Goal: Information Seeking & Learning: Learn about a topic

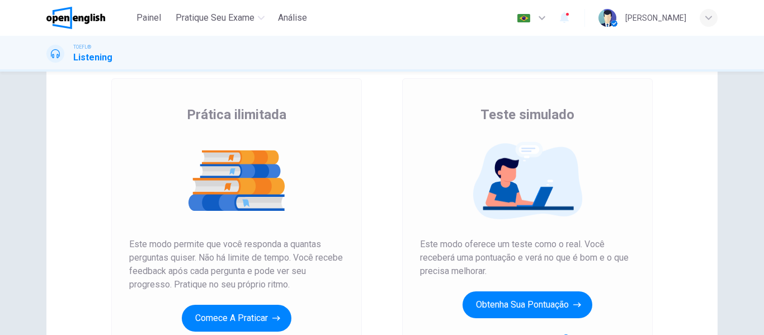
scroll to position [112, 0]
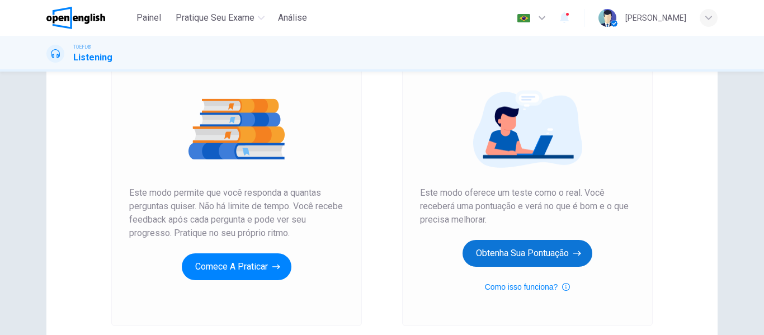
click at [474, 261] on button "Obtenha sua pontuação" at bounding box center [528, 253] width 130 height 27
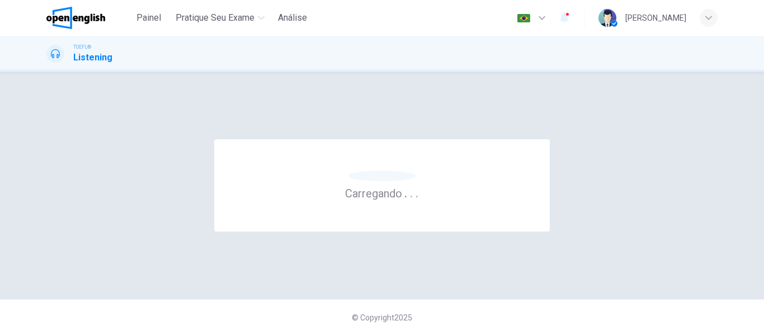
scroll to position [0, 0]
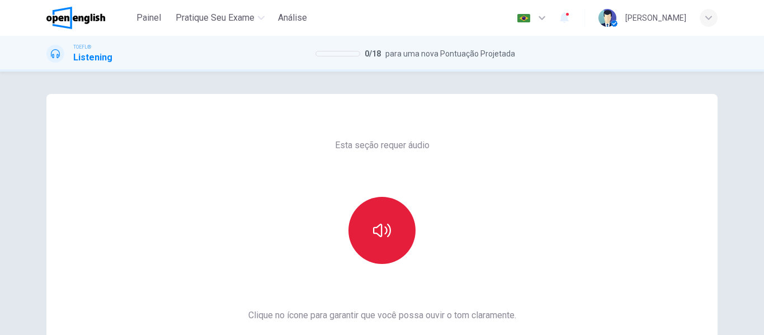
click at [373, 210] on button "button" at bounding box center [381, 230] width 67 height 67
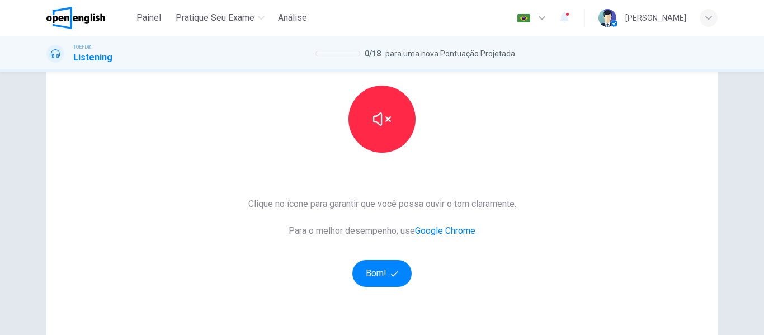
scroll to position [112, 0]
click at [398, 267] on button "Bom!" at bounding box center [382, 273] width 60 height 27
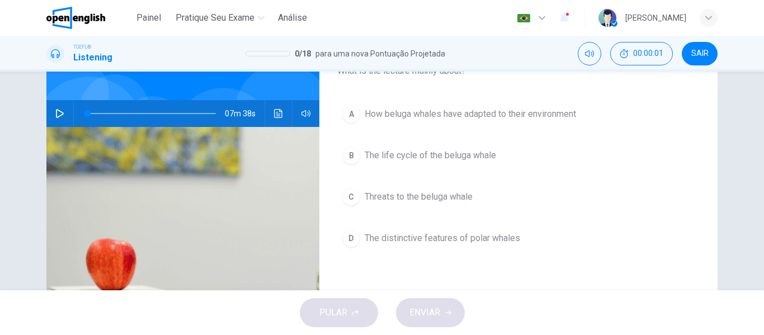
scroll to position [56, 0]
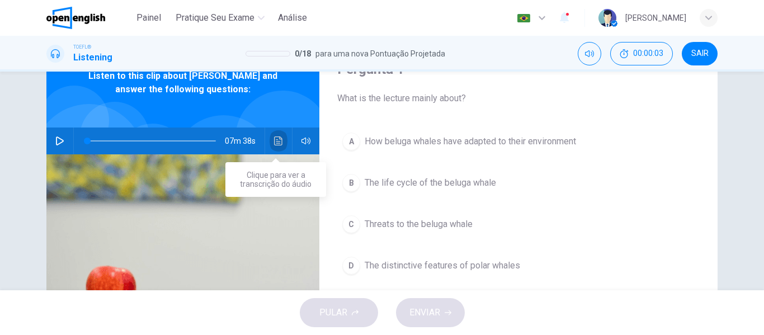
click at [281, 138] on button "Clique para ver a transcrição do áudio" at bounding box center [279, 141] width 18 height 27
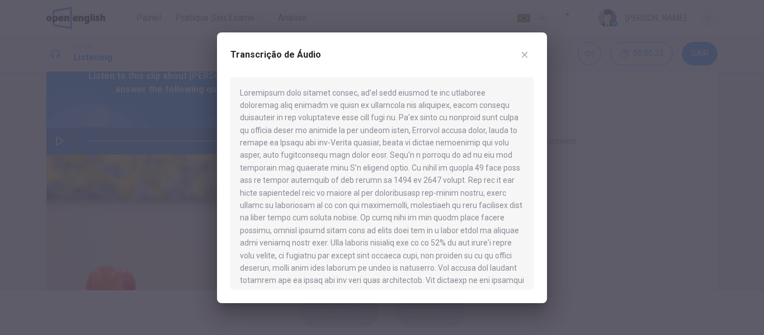
click at [522, 51] on icon "button" at bounding box center [524, 54] width 9 height 9
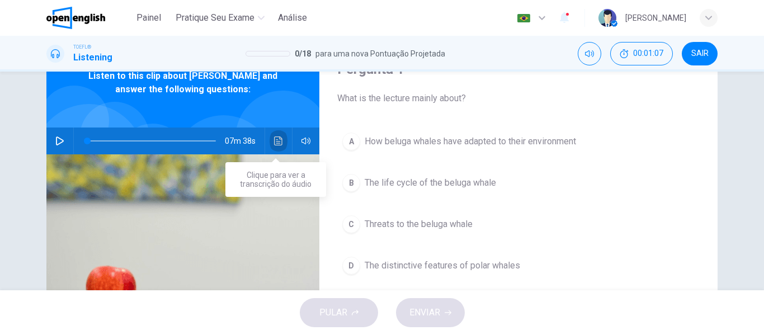
click at [281, 143] on button "Clique para ver a transcrição do áudio" at bounding box center [279, 141] width 18 height 27
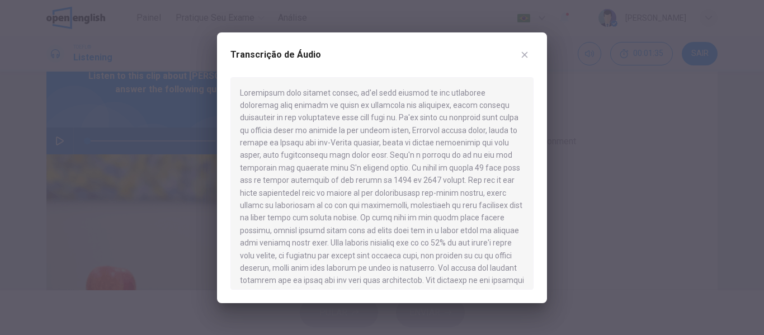
click at [518, 56] on button "button" at bounding box center [525, 55] width 18 height 18
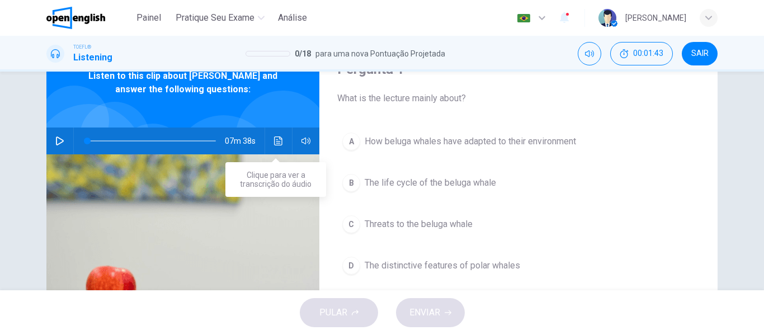
click at [276, 143] on icon "Clique para ver a transcrição do áudio" at bounding box center [278, 140] width 9 height 9
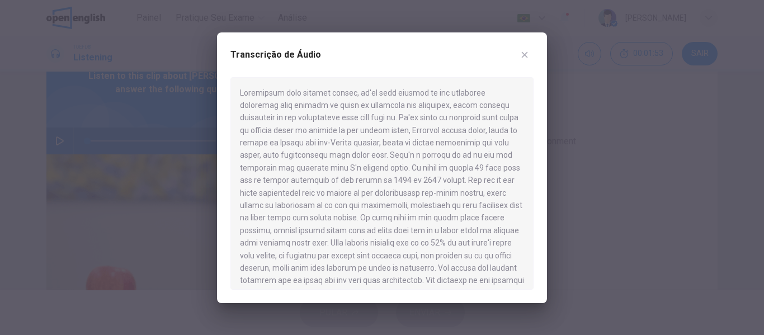
drag, startPoint x: 241, startPoint y: 90, endPoint x: 432, endPoint y: 186, distance: 213.6
click at [428, 189] on div at bounding box center [381, 183] width 303 height 213
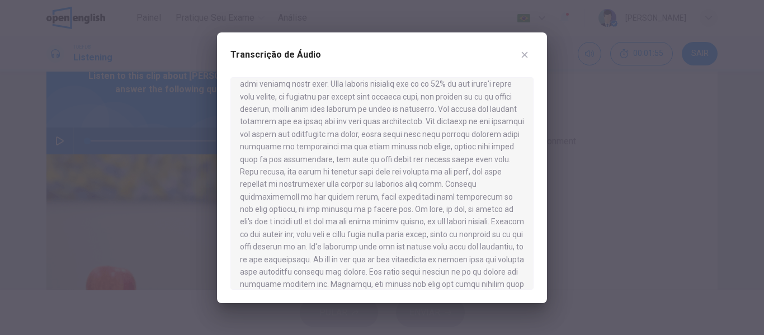
scroll to position [168, 0]
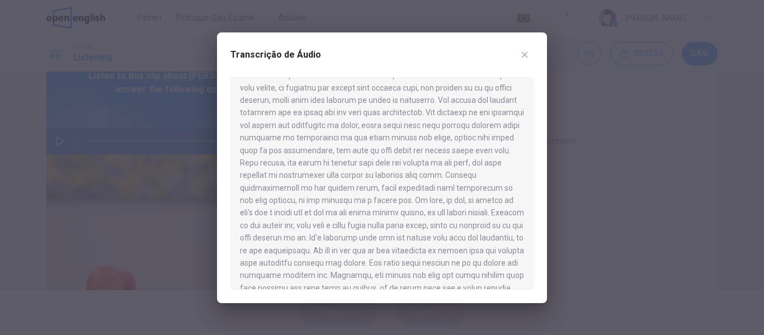
click at [527, 46] on div "Transcrição de Áudio" at bounding box center [381, 61] width 303 height 31
click at [526, 49] on button "button" at bounding box center [525, 55] width 18 height 18
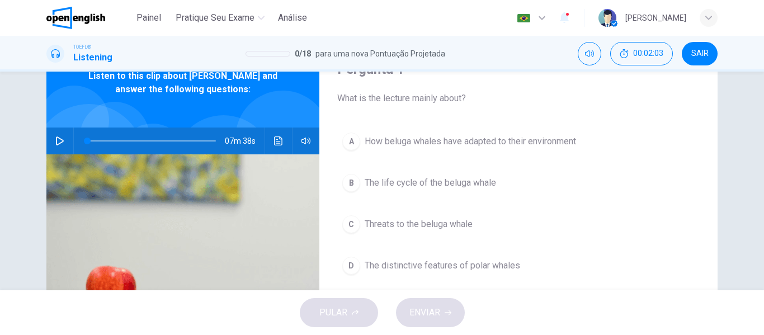
click at [340, 254] on button "D The distinctive features of polar whales" at bounding box center [518, 266] width 362 height 28
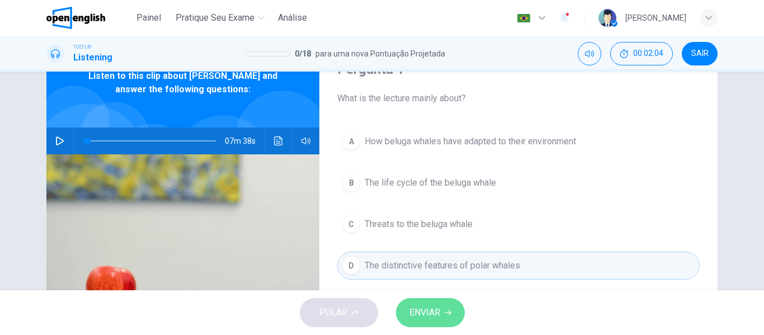
click at [437, 302] on button "ENVIAR" at bounding box center [430, 312] width 69 height 29
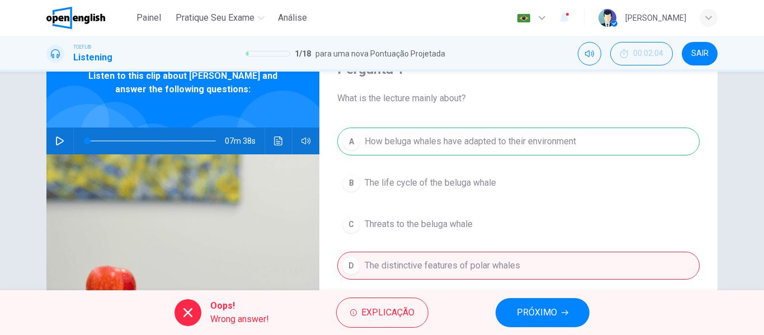
click at [152, 18] on span "Painel" at bounding box center [148, 17] width 25 height 13
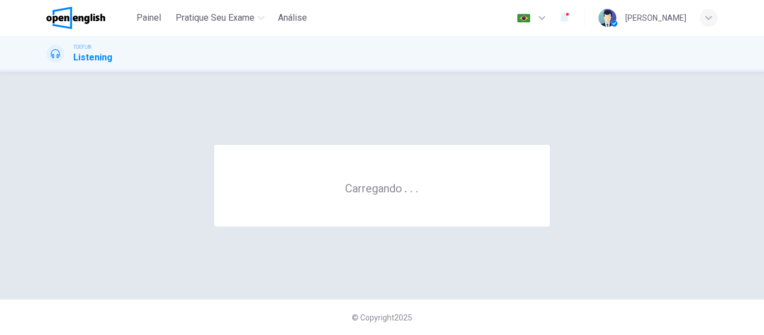
scroll to position [0, 0]
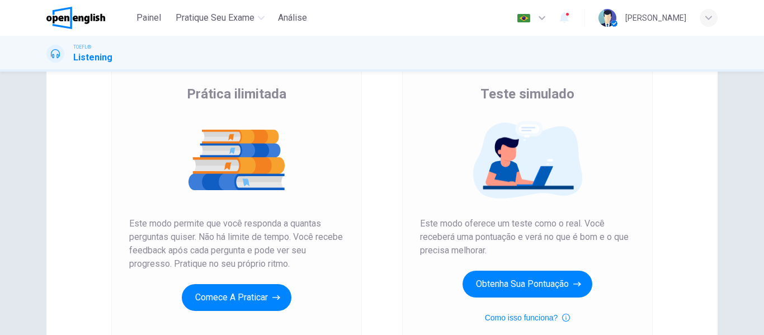
scroll to position [206, 0]
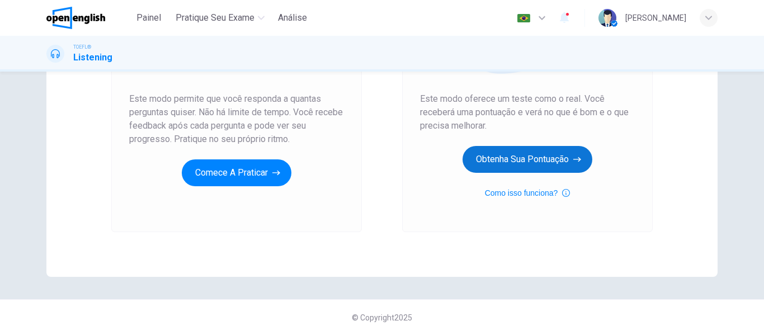
click at [530, 158] on button "Obtenha sua pontuação" at bounding box center [528, 159] width 130 height 27
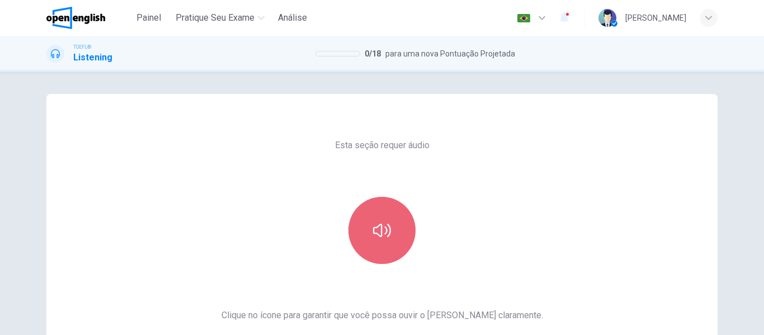
click at [362, 216] on button "button" at bounding box center [381, 230] width 67 height 67
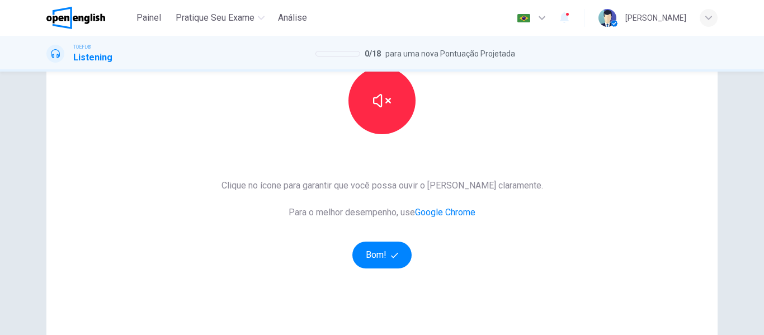
scroll to position [206, 0]
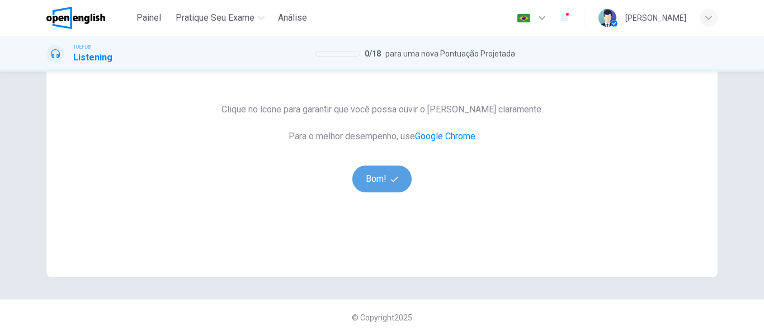
click at [391, 178] on icon "button" at bounding box center [394, 179] width 7 height 7
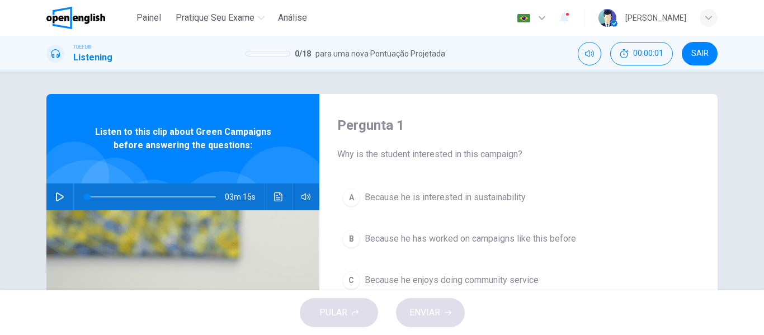
scroll to position [56, 0]
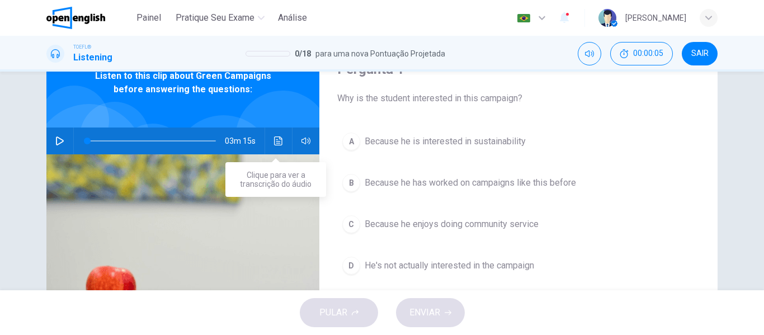
click at [280, 139] on icon "Clique para ver a transcrição do áudio" at bounding box center [278, 140] width 9 height 9
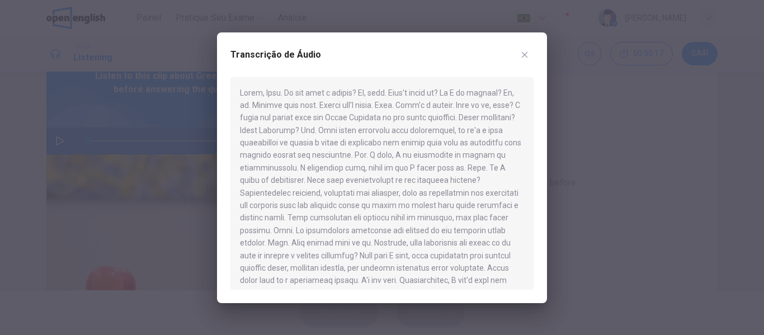
click at [519, 61] on button "button" at bounding box center [525, 55] width 18 height 18
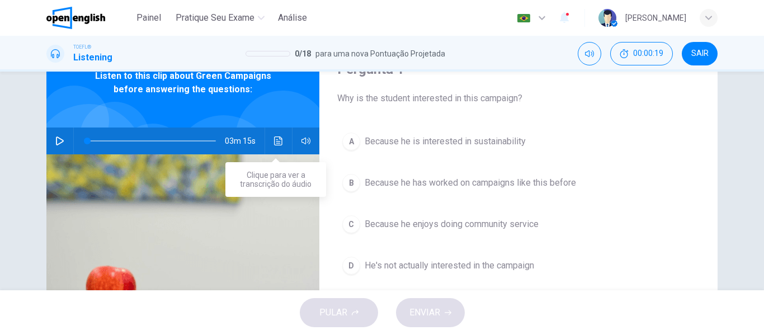
click at [276, 135] on button "Clique para ver a transcrição do áudio" at bounding box center [279, 141] width 18 height 27
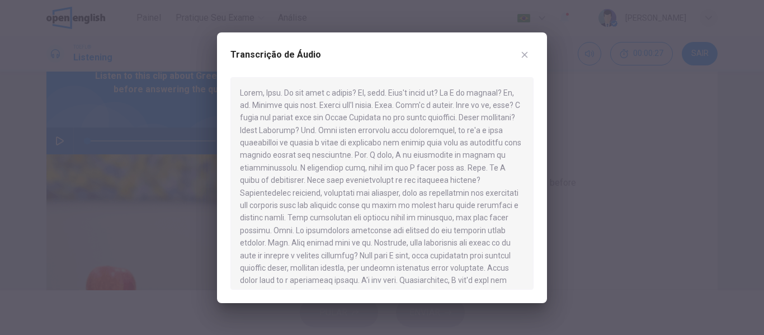
click at [537, 48] on div "Transcrição de Áudio" at bounding box center [382, 167] width 330 height 271
click at [532, 51] on button "button" at bounding box center [525, 55] width 18 height 18
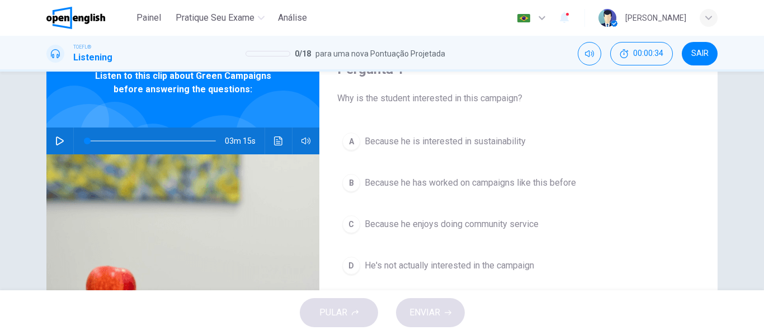
click at [345, 219] on div "C" at bounding box center [351, 224] width 18 height 18
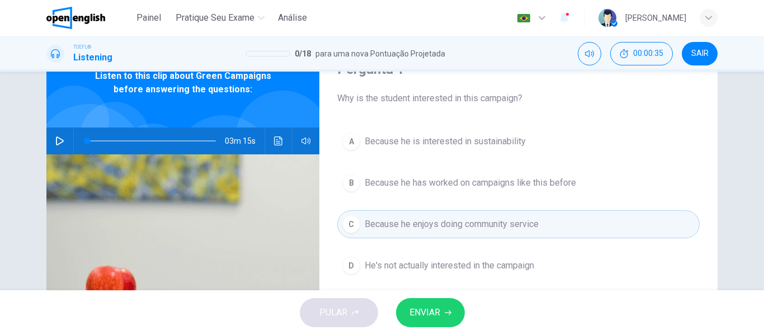
click at [420, 308] on span "ENVIAR" at bounding box center [424, 313] width 31 height 16
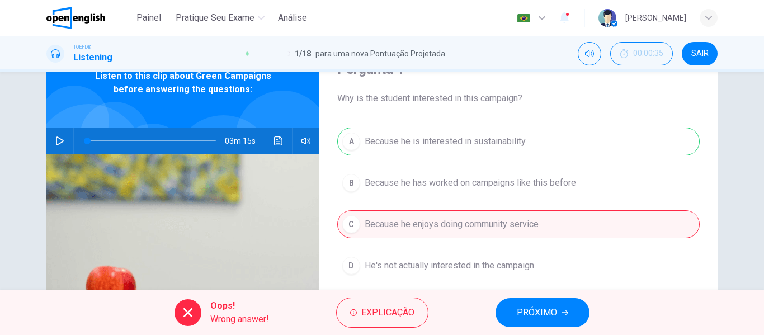
click at [511, 304] on button "PRÓXIMO" at bounding box center [543, 312] width 94 height 29
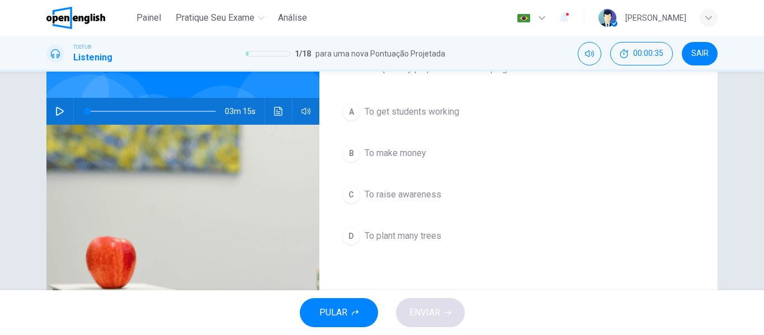
scroll to position [112, 0]
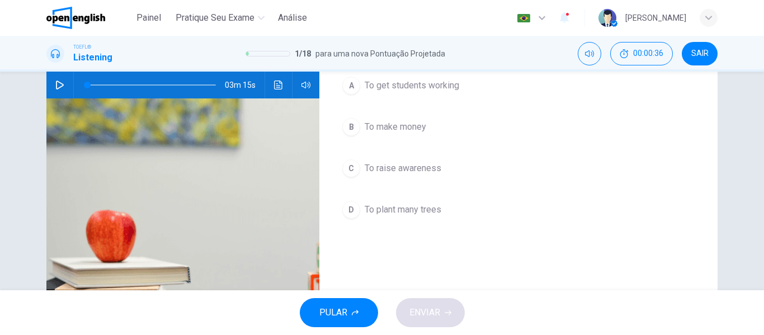
drag, startPoint x: 139, startPoint y: 21, endPoint x: 438, endPoint y: 66, distance: 302.0
click at [141, 21] on span "Painel" at bounding box center [148, 17] width 25 height 13
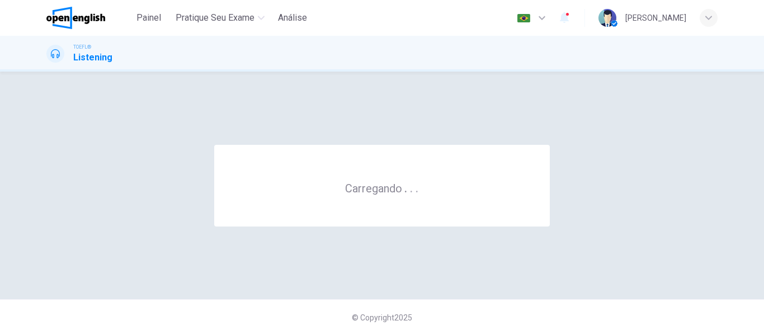
scroll to position [0, 0]
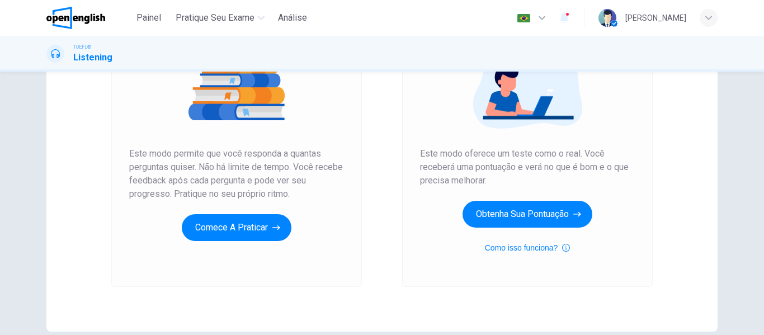
scroll to position [168, 0]
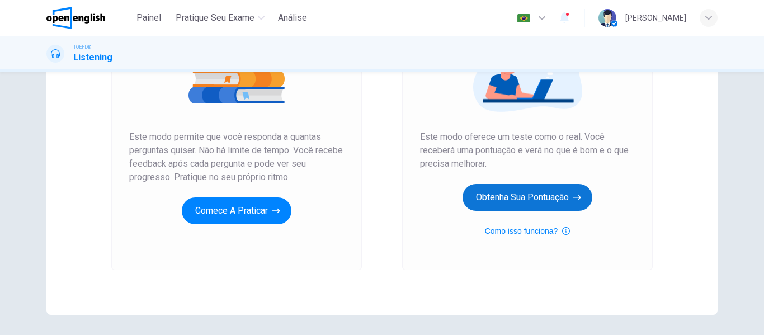
click at [492, 188] on button "Obtenha sua pontuação" at bounding box center [528, 197] width 130 height 27
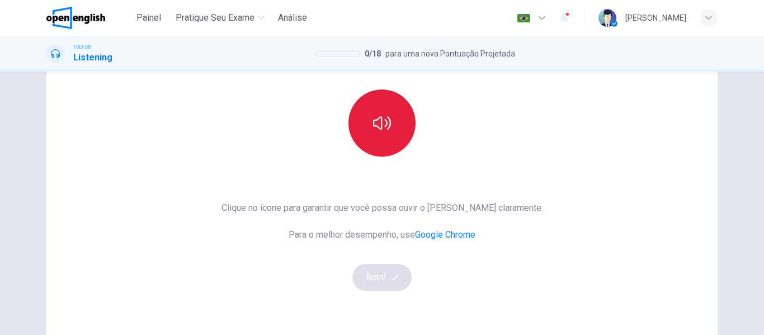
scroll to position [112, 0]
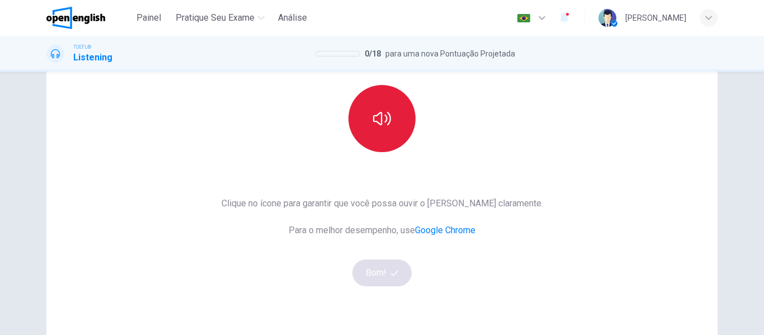
click at [385, 119] on icon "button" at bounding box center [382, 119] width 18 height 18
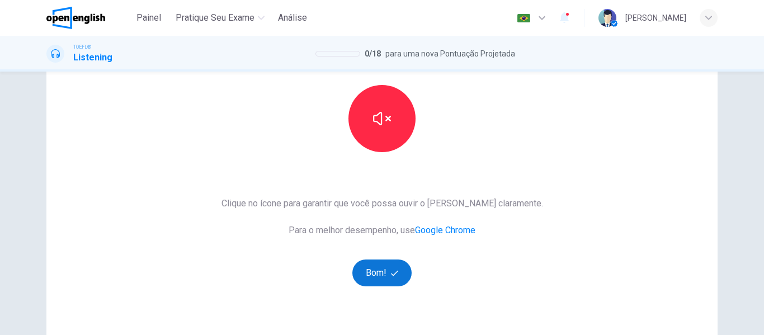
click at [399, 264] on button "Bom!" at bounding box center [382, 273] width 60 height 27
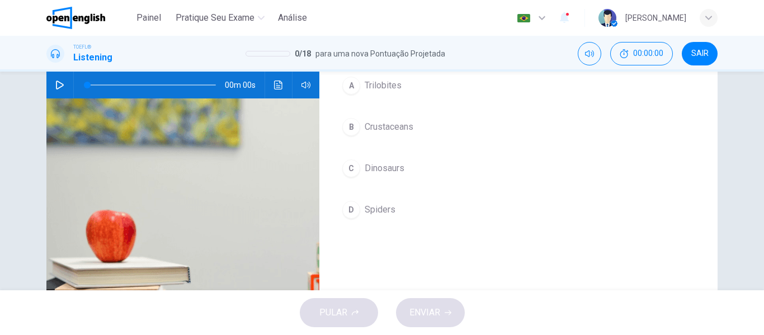
click at [378, 143] on div "A Trilobites B Crustaceans C Dinosaurs D Spiders" at bounding box center [518, 159] width 362 height 175
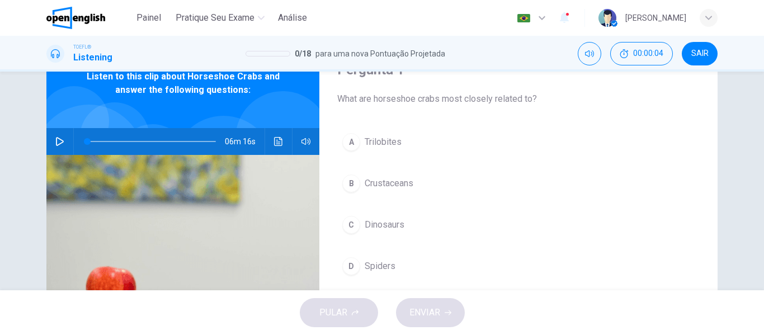
scroll to position [56, 0]
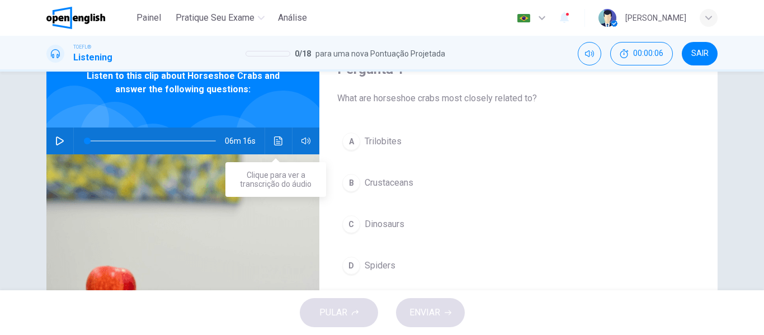
click at [279, 145] on button "Clique para ver a transcrição do áudio" at bounding box center [279, 141] width 18 height 27
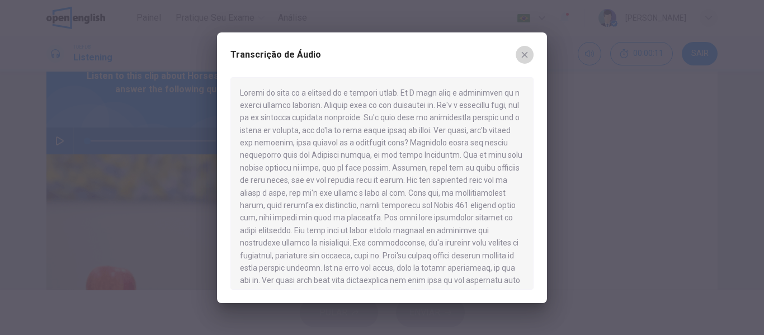
click at [525, 53] on icon "button" at bounding box center [524, 54] width 9 height 9
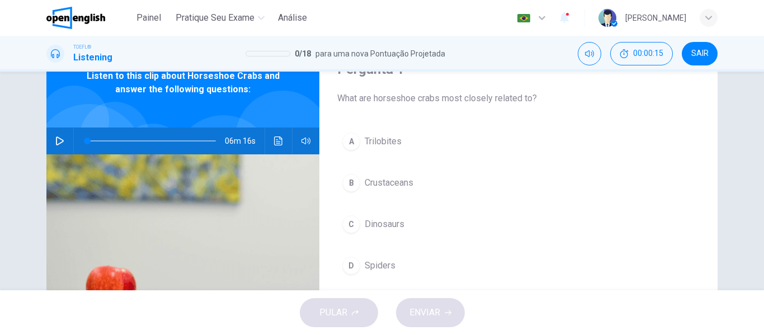
click at [350, 230] on div "C" at bounding box center [351, 224] width 18 height 18
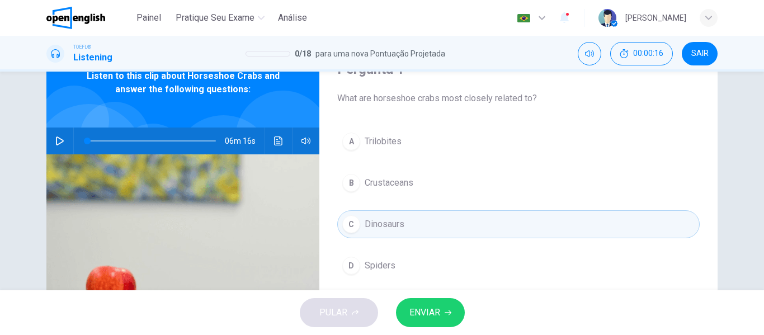
click at [436, 308] on span "ENVIAR" at bounding box center [424, 313] width 31 height 16
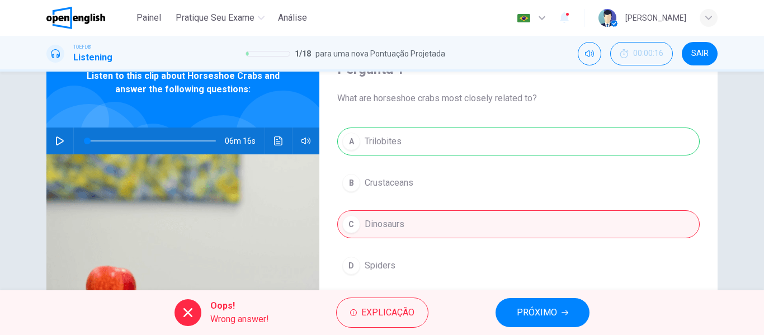
click at [521, 302] on button "PRÓXIMO" at bounding box center [543, 312] width 94 height 29
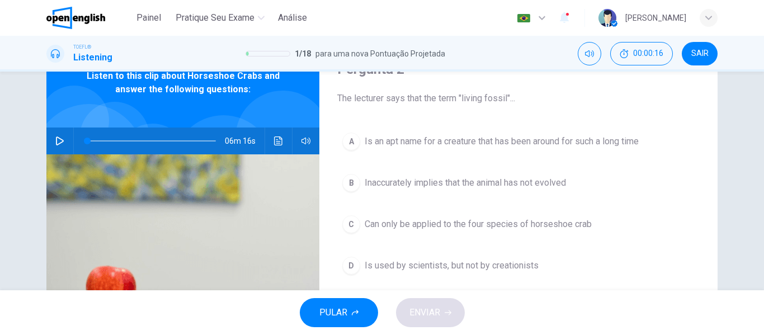
click at [359, 163] on div "A Is an apt name for a creature that has been around for such a long time B Ina…" at bounding box center [518, 215] width 362 height 175
click at [342, 194] on button "B Inaccurately implies that the animal has not evolved" at bounding box center [518, 183] width 362 height 28
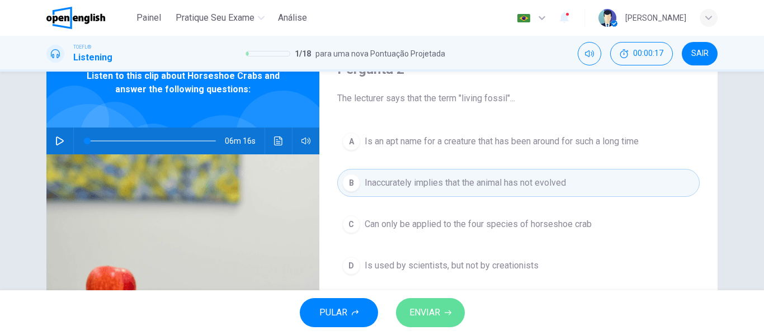
click at [421, 312] on span "ENVIAR" at bounding box center [424, 313] width 31 height 16
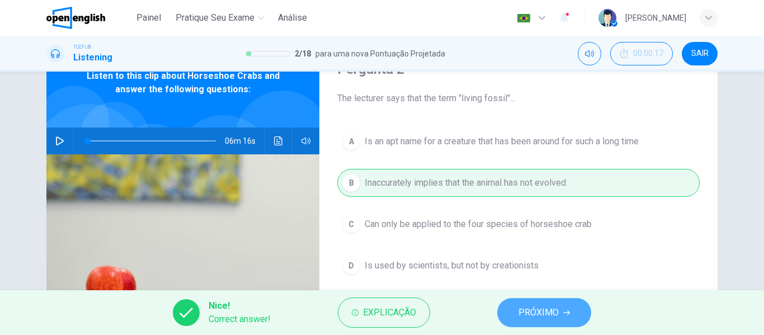
click at [579, 308] on button "PRÓXIMO" at bounding box center [544, 312] width 94 height 29
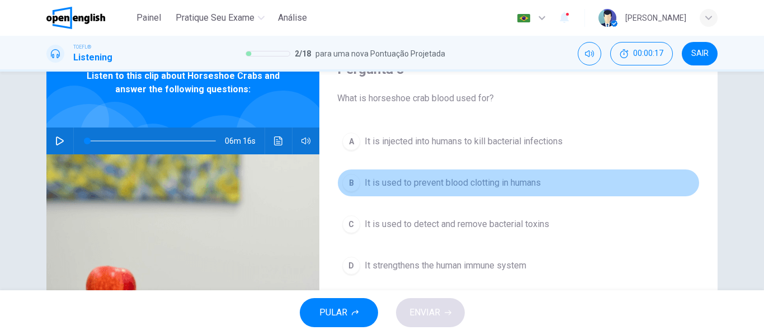
click at [390, 192] on button "B It is used to prevent blood clotting in humans" at bounding box center [518, 183] width 362 height 28
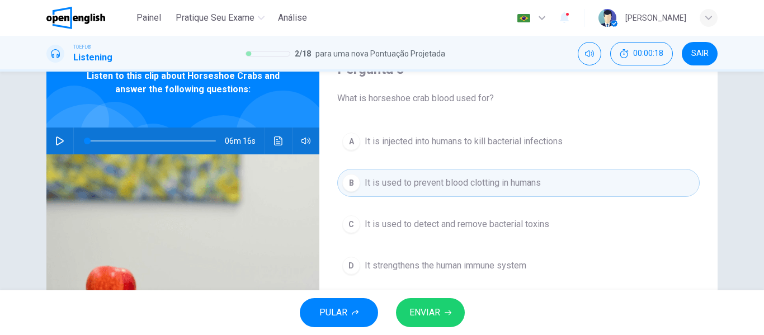
click at [407, 217] on button "C It is used to detect and remove bacterial toxins" at bounding box center [518, 224] width 362 height 28
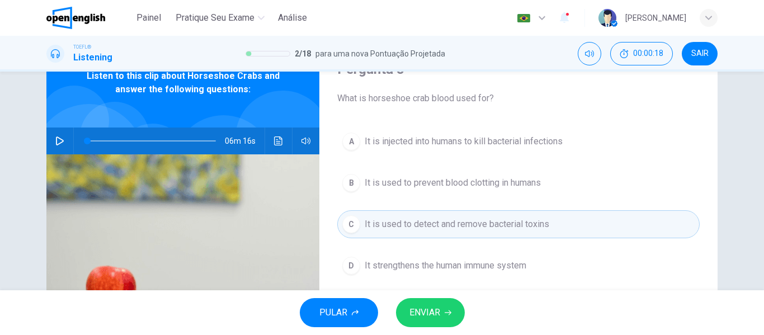
click at [417, 310] on span "ENVIAR" at bounding box center [424, 313] width 31 height 16
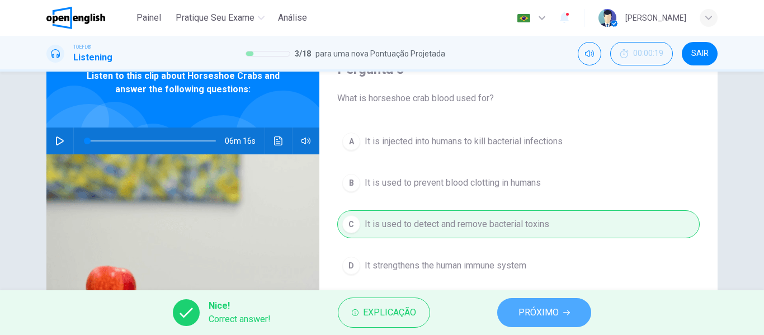
click at [568, 310] on icon "button" at bounding box center [566, 312] width 7 height 7
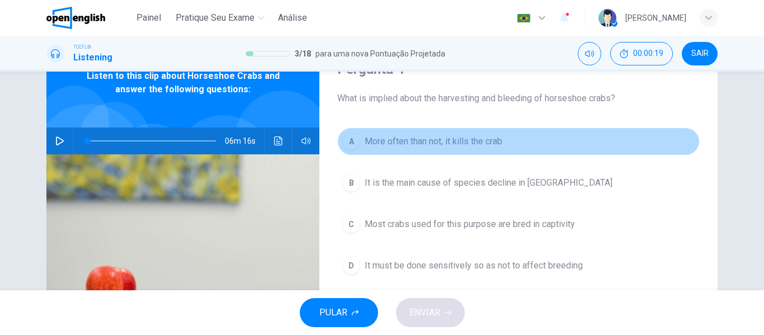
click at [408, 146] on span "More often than not, it kills the crab" at bounding box center [434, 141] width 138 height 13
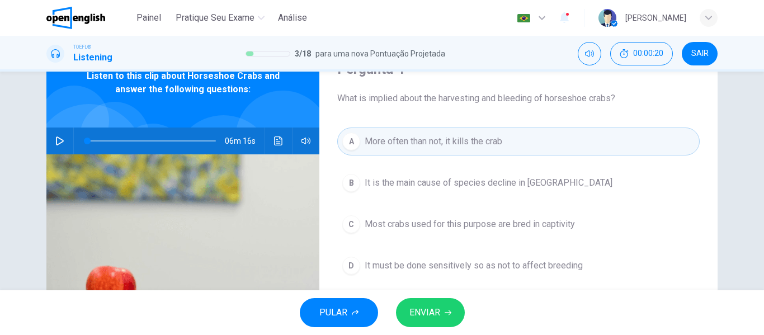
click at [449, 313] on icon "button" at bounding box center [448, 312] width 7 height 5
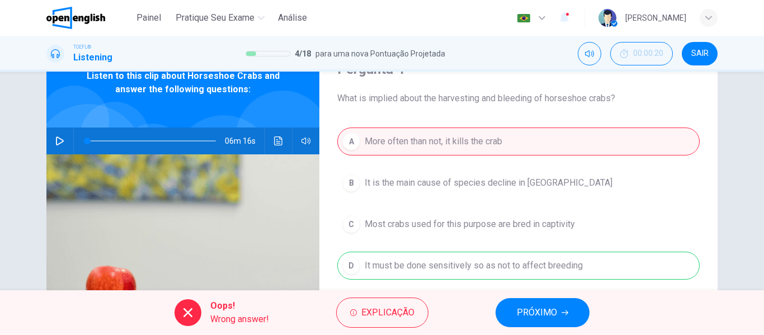
click at [530, 315] on span "PRÓXIMO" at bounding box center [537, 313] width 40 height 16
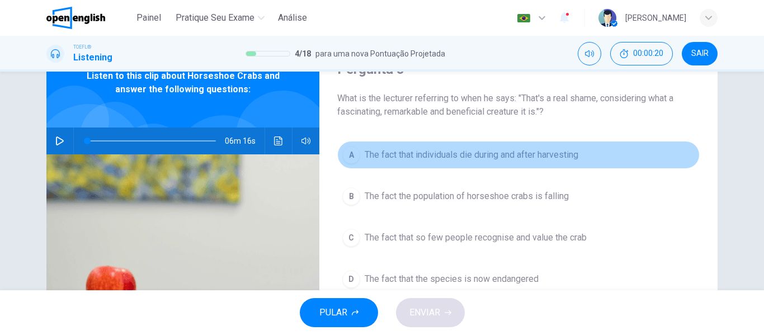
click at [413, 163] on button "A The fact that individuals die during and after harvesting" at bounding box center [518, 155] width 362 height 28
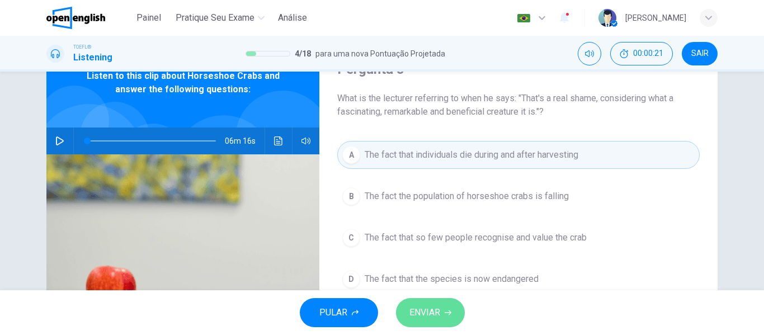
click at [437, 303] on button "ENVIAR" at bounding box center [430, 312] width 69 height 29
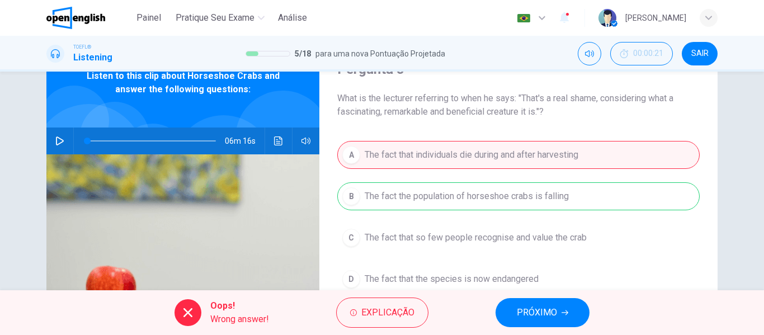
click at [518, 299] on button "PRÓXIMO" at bounding box center [543, 312] width 94 height 29
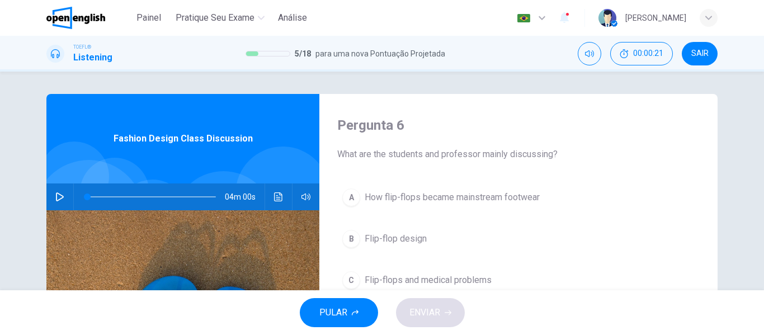
click at [412, 195] on span "How flip-flops became mainstream footwear" at bounding box center [452, 197] width 175 height 13
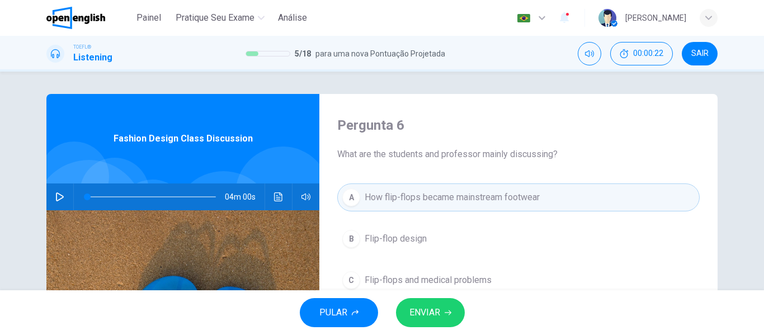
click at [431, 319] on span "ENVIAR" at bounding box center [424, 313] width 31 height 16
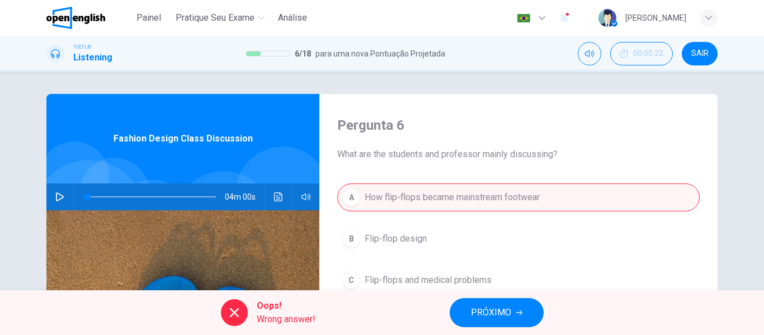
click at [470, 316] on button "PRÓXIMO" at bounding box center [497, 312] width 94 height 29
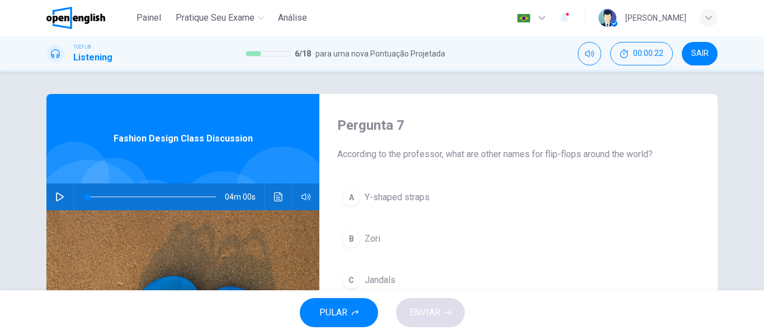
click at [409, 202] on span "Y-shaped straps" at bounding box center [397, 197] width 65 height 13
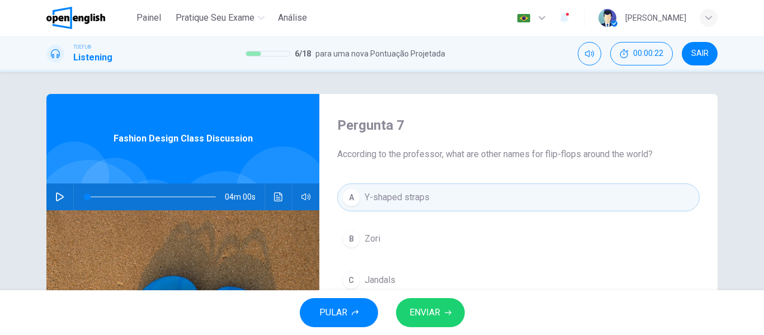
click at [440, 312] on span "ENVIAR" at bounding box center [424, 313] width 31 height 16
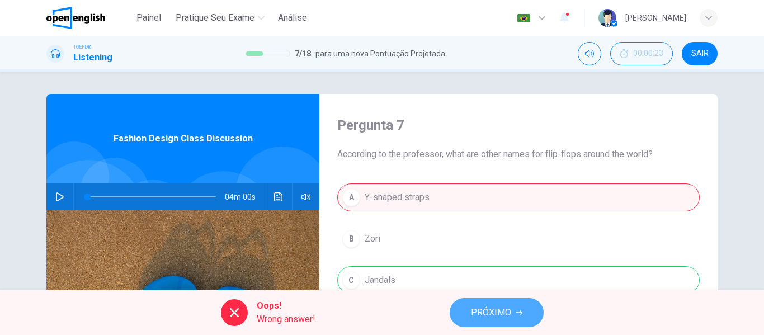
click at [465, 315] on button "PRÓXIMO" at bounding box center [497, 312] width 94 height 29
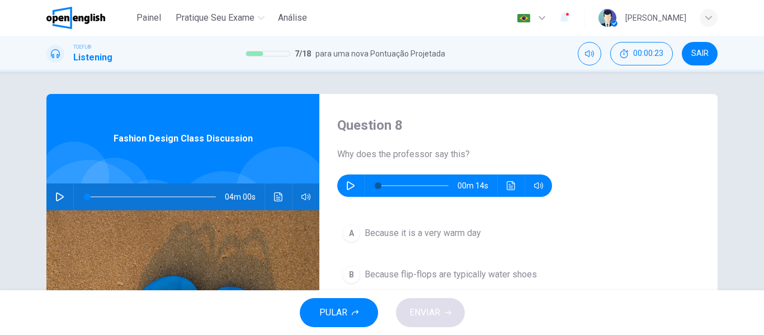
click at [395, 224] on button "A Because it is a very warm day" at bounding box center [518, 233] width 362 height 28
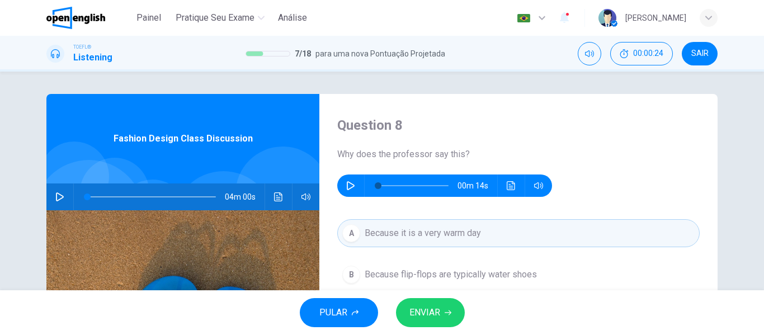
click at [429, 310] on span "ENVIAR" at bounding box center [424, 313] width 31 height 16
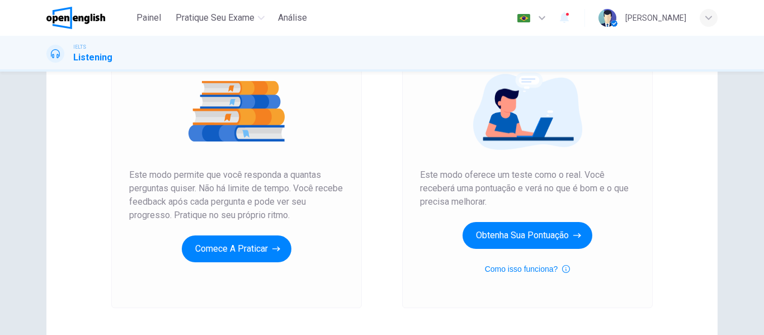
scroll to position [168, 0]
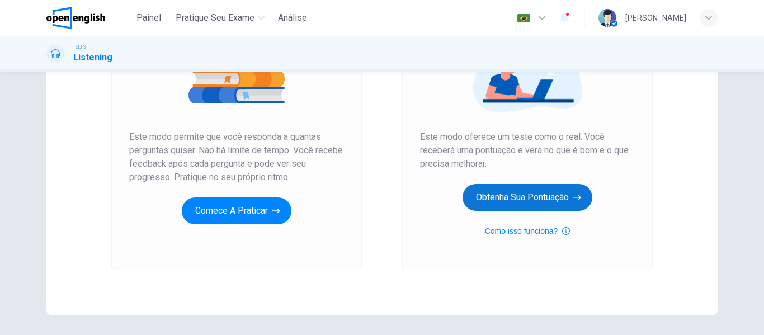
click at [479, 201] on button "Obtenha sua pontuação" at bounding box center [528, 197] width 130 height 27
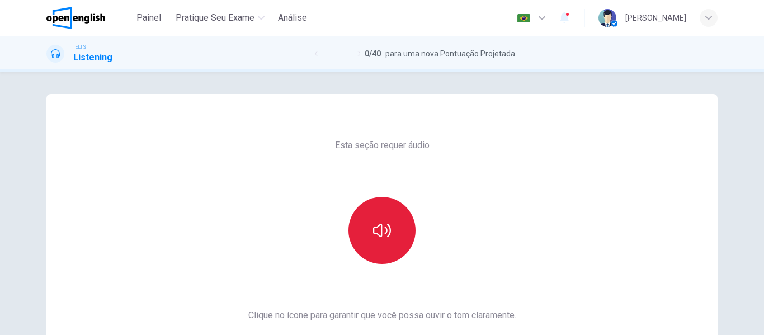
click at [362, 225] on button "button" at bounding box center [381, 230] width 67 height 67
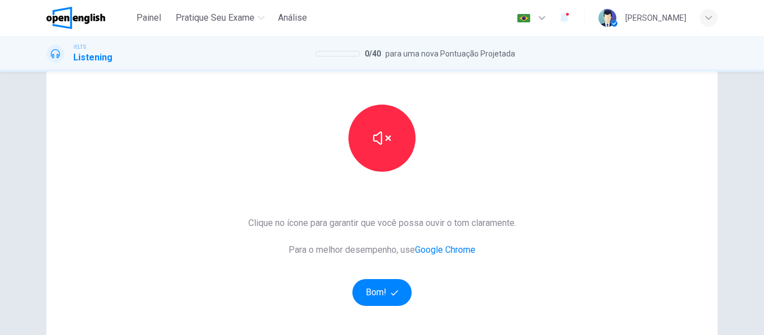
scroll to position [112, 0]
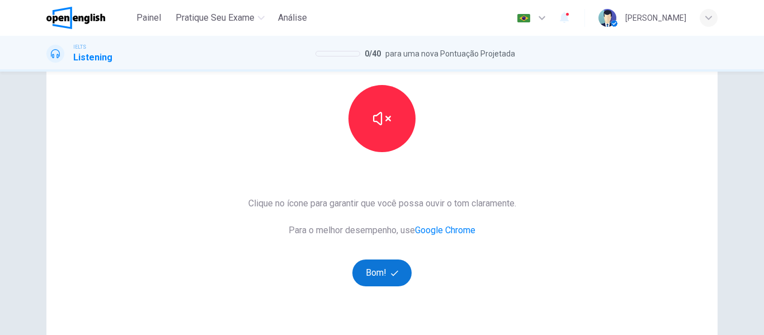
click at [392, 275] on icon "button" at bounding box center [394, 273] width 7 height 7
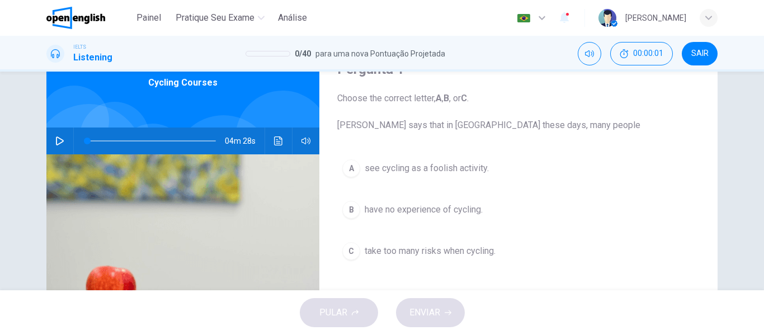
scroll to position [0, 0]
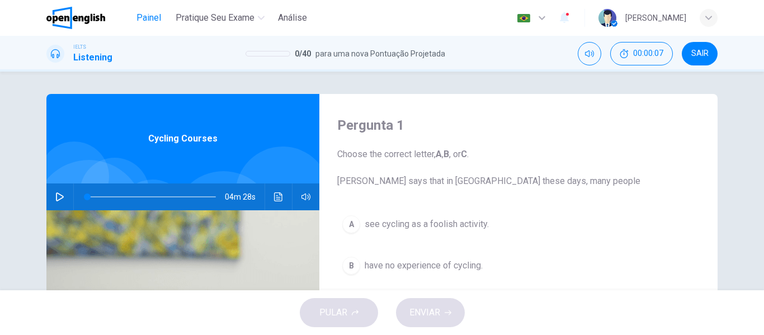
drag, startPoint x: 165, startPoint y: 15, endPoint x: 410, endPoint y: 72, distance: 251.5
click at [164, 15] on button "Painel" at bounding box center [149, 18] width 36 height 20
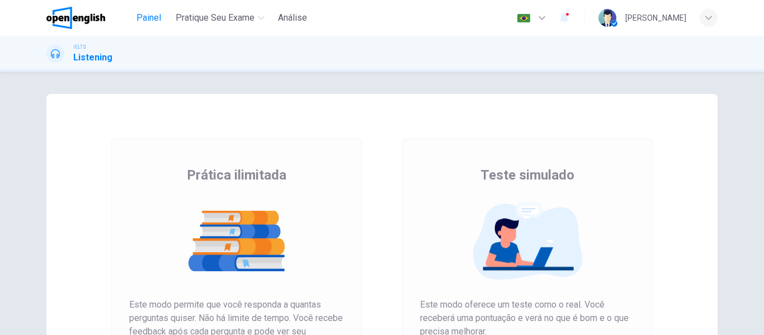
click at [149, 16] on span "Painel" at bounding box center [148, 17] width 25 height 13
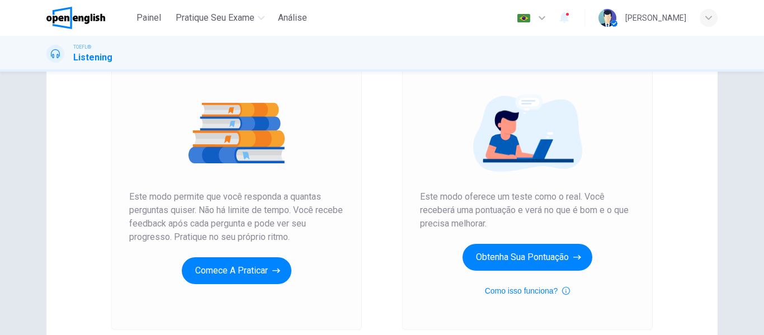
scroll to position [112, 0]
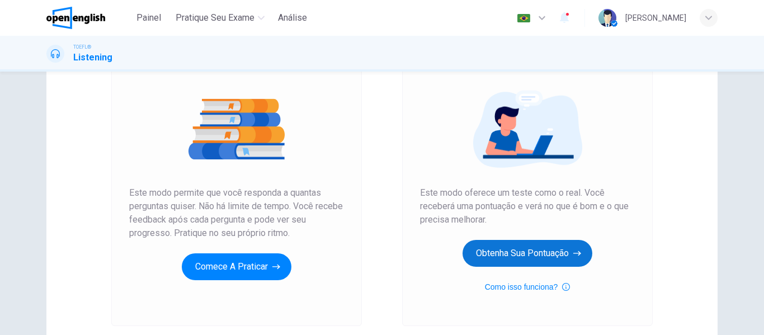
click at [546, 261] on button "Obtenha sua pontuação" at bounding box center [528, 253] width 130 height 27
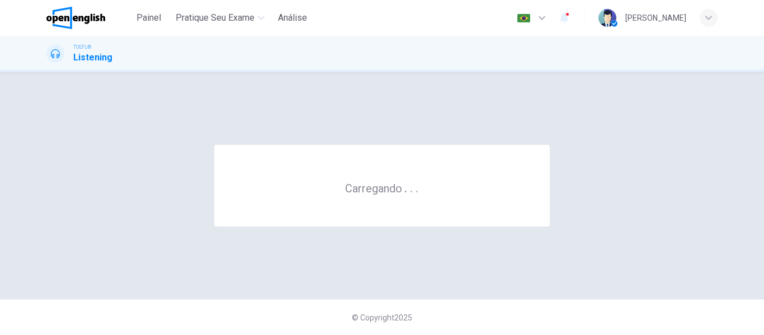
scroll to position [0, 0]
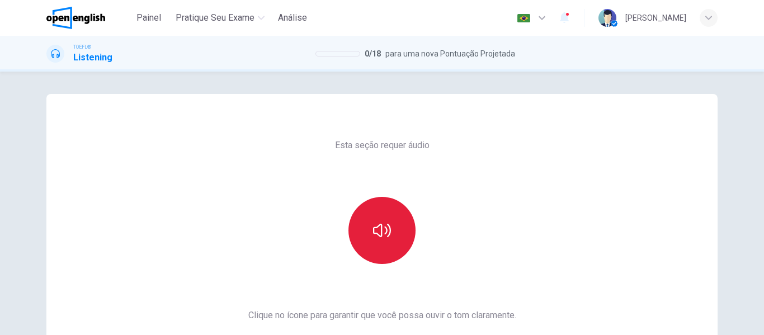
click at [389, 222] on button "button" at bounding box center [381, 230] width 67 height 67
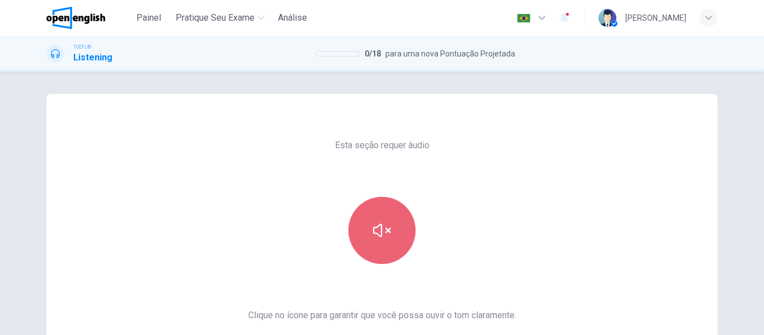
click at [365, 239] on button "button" at bounding box center [381, 230] width 67 height 67
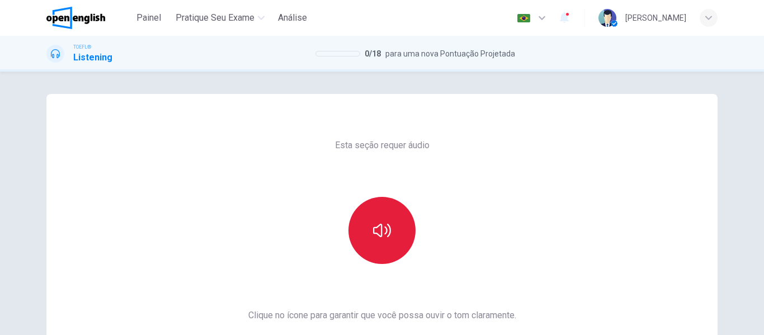
click at [378, 227] on icon "button" at bounding box center [382, 230] width 18 height 18
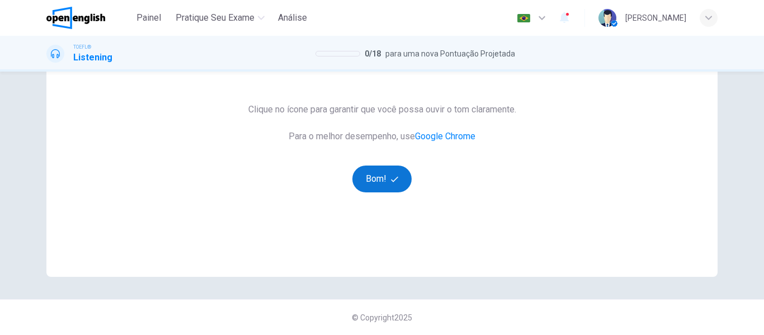
click at [392, 186] on button "Bom!" at bounding box center [382, 179] width 60 height 27
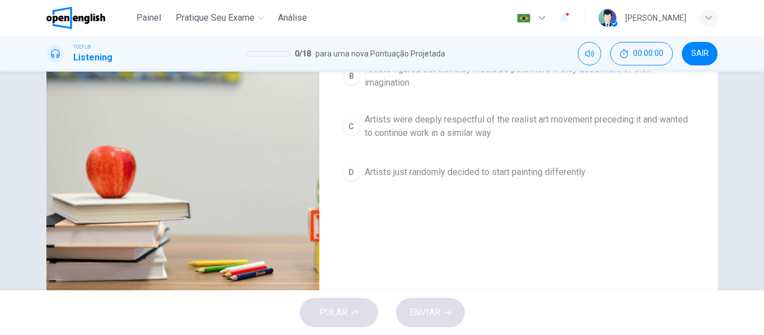
scroll to position [47, 0]
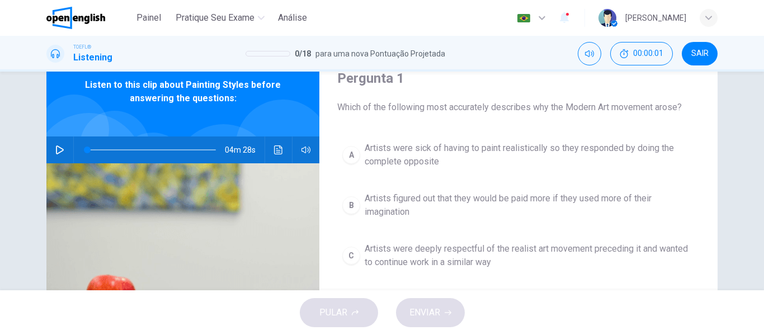
click at [276, 148] on icon "Clique para ver a transcrição do áudio" at bounding box center [278, 149] width 9 height 9
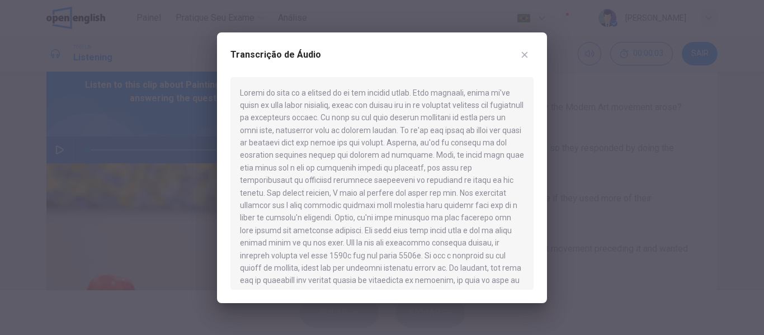
drag, startPoint x: 527, startPoint y: 55, endPoint x: 539, endPoint y: 54, distance: 11.3
click at [528, 55] on icon "button" at bounding box center [524, 54] width 9 height 9
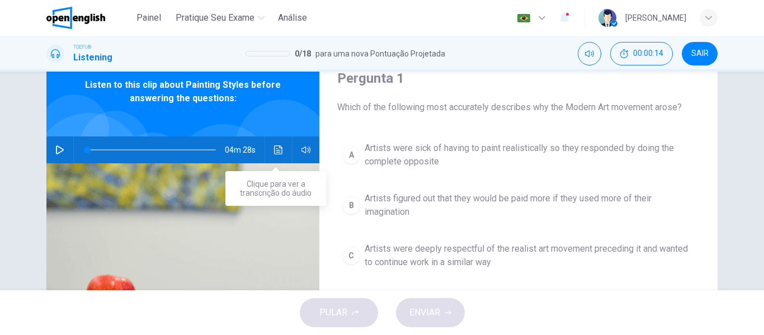
click at [277, 149] on icon "Clique para ver a transcrição do áudio" at bounding box center [278, 149] width 9 height 9
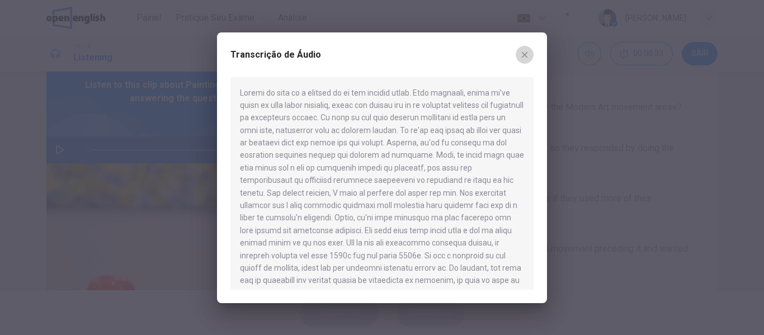
click at [528, 58] on icon "button" at bounding box center [524, 54] width 9 height 9
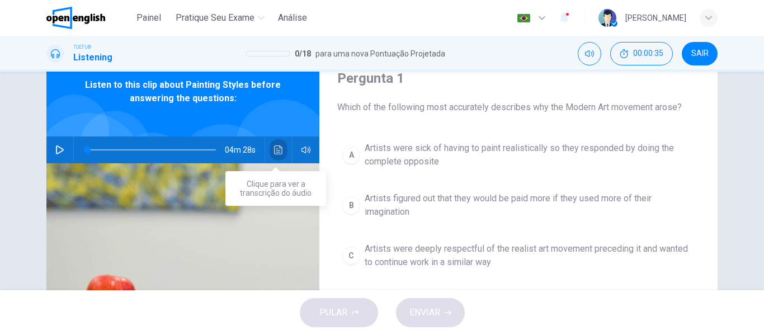
click at [277, 148] on icon "Clique para ver a transcrição do áudio" at bounding box center [278, 149] width 8 height 9
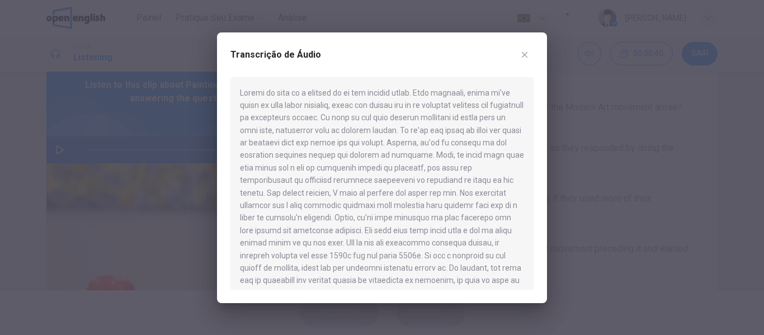
click at [531, 46] on div "Transcrição de Áudio" at bounding box center [381, 61] width 303 height 31
click at [523, 54] on icon "button" at bounding box center [524, 54] width 9 height 9
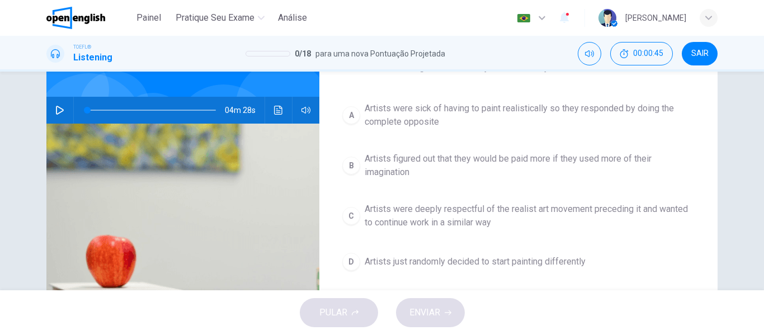
scroll to position [103, 0]
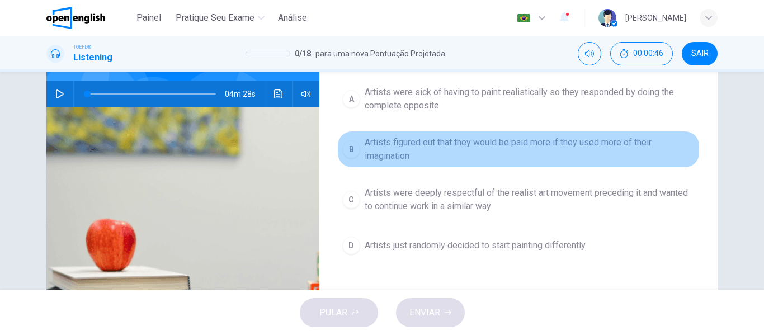
click at [352, 160] on button "B Artists figured out that they would be paid more if they used more of their i…" at bounding box center [518, 149] width 362 height 37
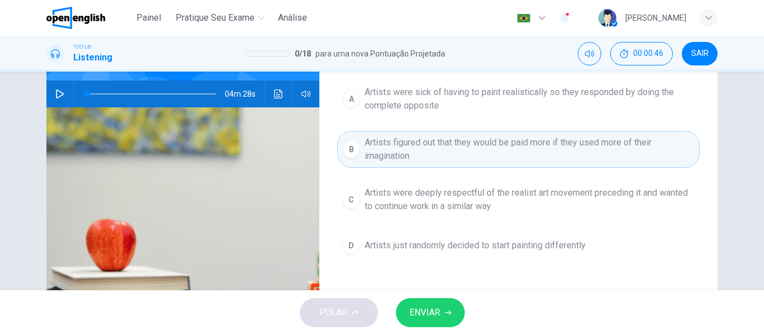
click at [413, 306] on span "ENVIAR" at bounding box center [424, 313] width 31 height 16
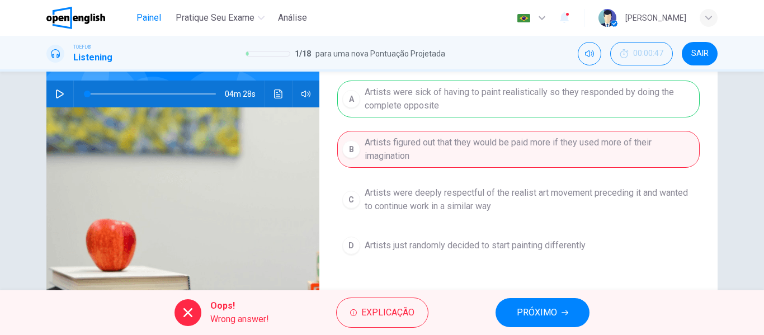
click at [155, 13] on span "Painel" at bounding box center [148, 17] width 25 height 13
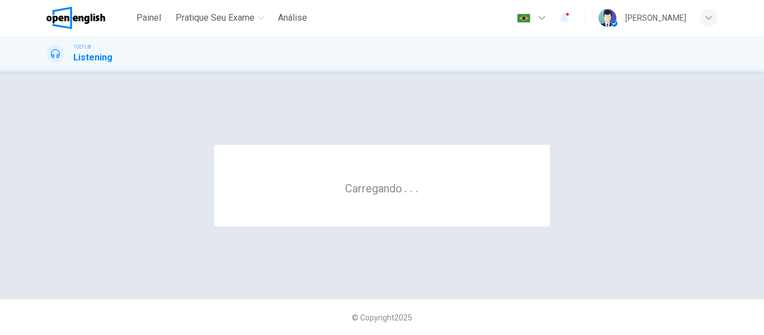
scroll to position [0, 0]
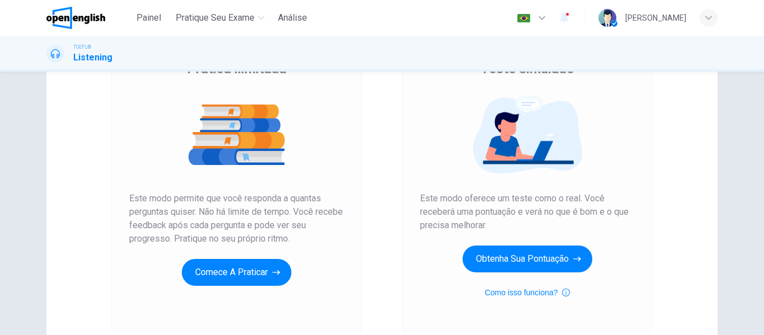
scroll to position [206, 0]
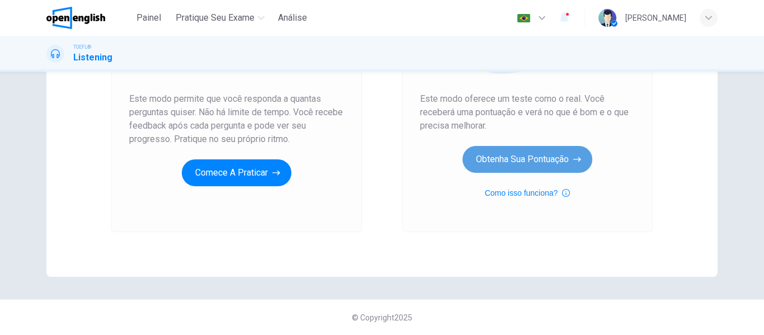
click at [500, 165] on button "Obtenha sua pontuação" at bounding box center [528, 159] width 130 height 27
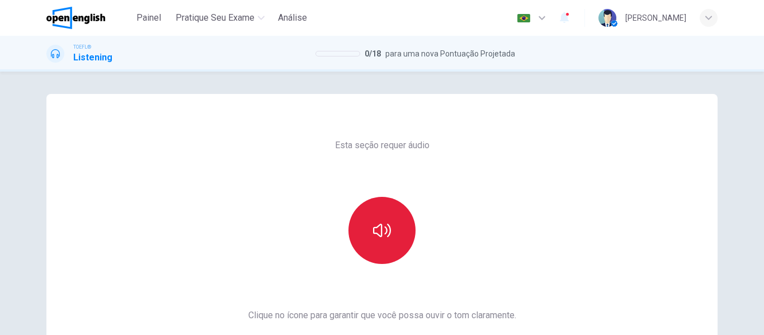
click at [387, 227] on icon "button" at bounding box center [382, 230] width 18 height 13
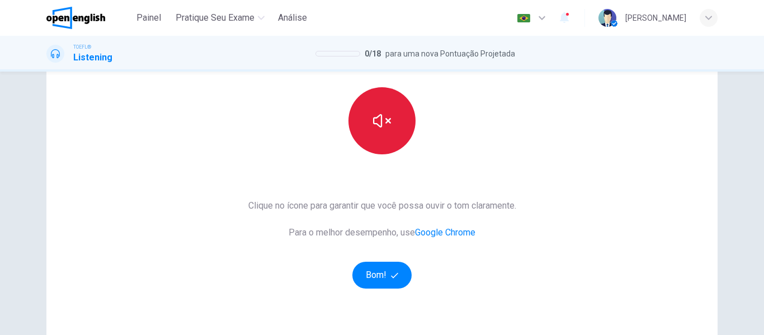
scroll to position [206, 0]
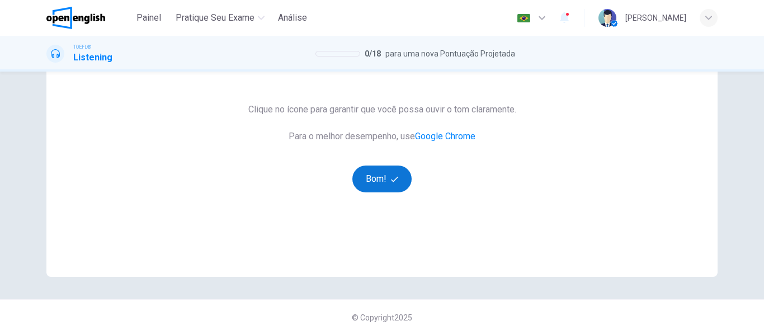
click at [389, 173] on button "Bom!" at bounding box center [382, 179] width 60 height 27
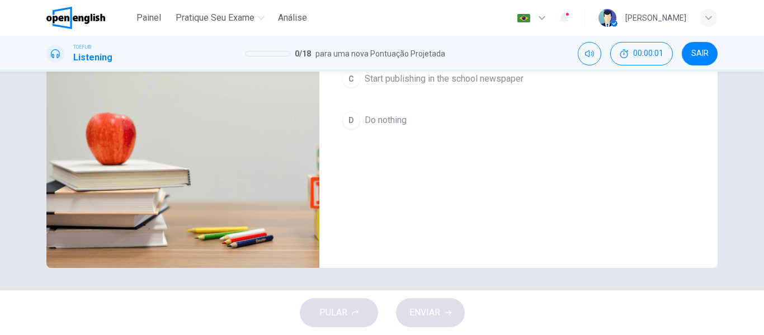
scroll to position [0, 0]
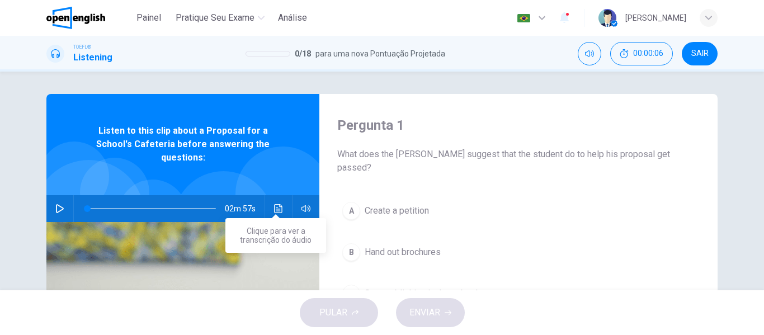
click at [270, 195] on button "Clique para ver a transcrição do áudio" at bounding box center [279, 208] width 18 height 27
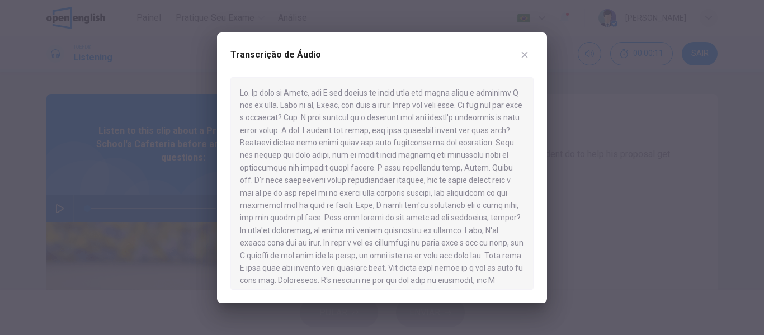
click at [531, 51] on button "button" at bounding box center [525, 55] width 18 height 18
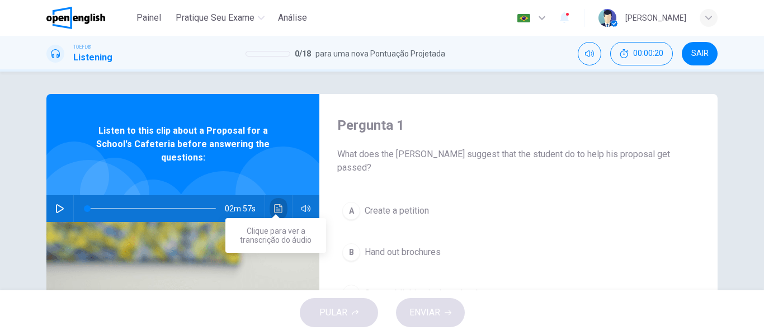
click at [276, 204] on icon "Clique para ver a transcrição do áudio" at bounding box center [278, 208] width 9 height 9
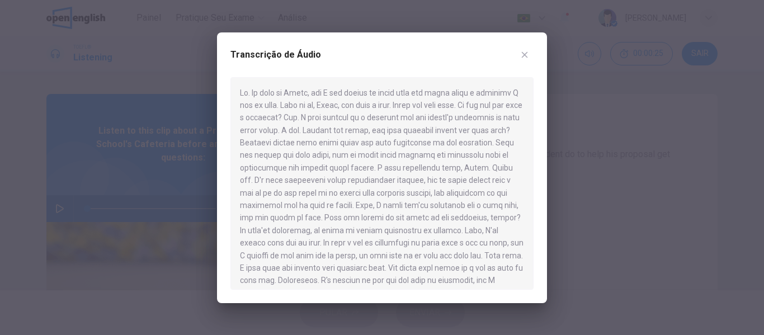
click at [529, 51] on button "button" at bounding box center [525, 55] width 18 height 18
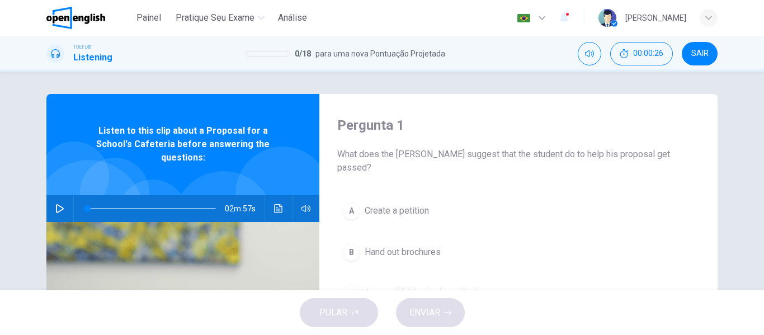
scroll to position [112, 0]
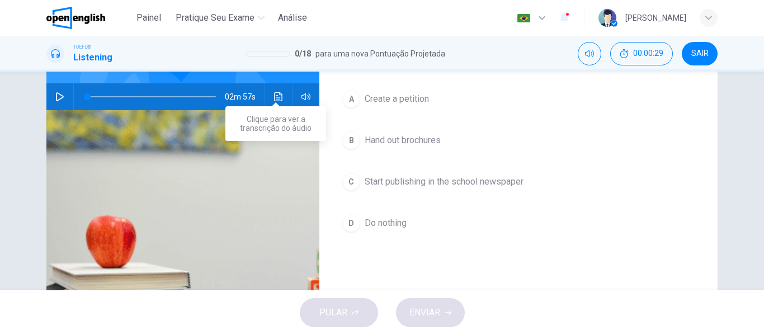
click at [278, 92] on icon "Clique para ver a transcrição do áudio" at bounding box center [278, 96] width 8 height 9
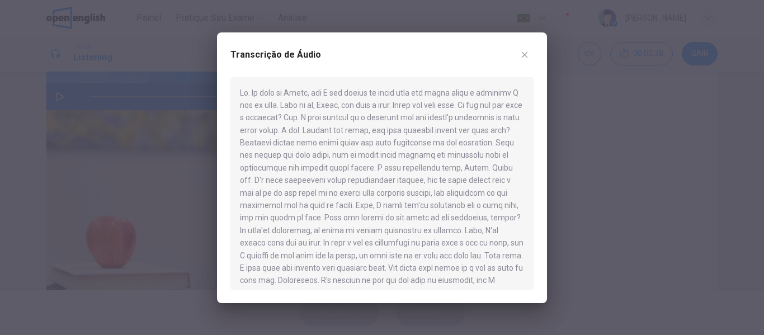
click at [522, 60] on button "button" at bounding box center [525, 55] width 18 height 18
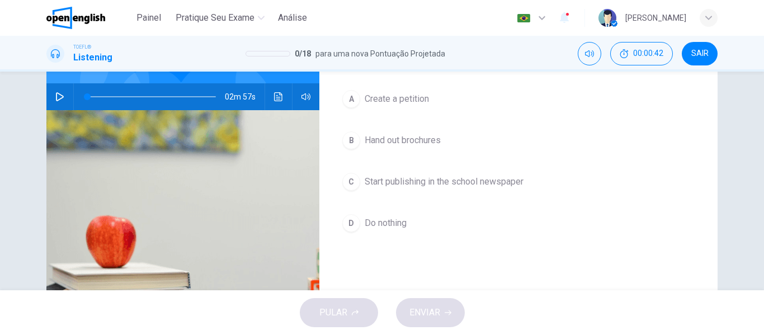
click at [357, 173] on div "C" at bounding box center [351, 182] width 18 height 18
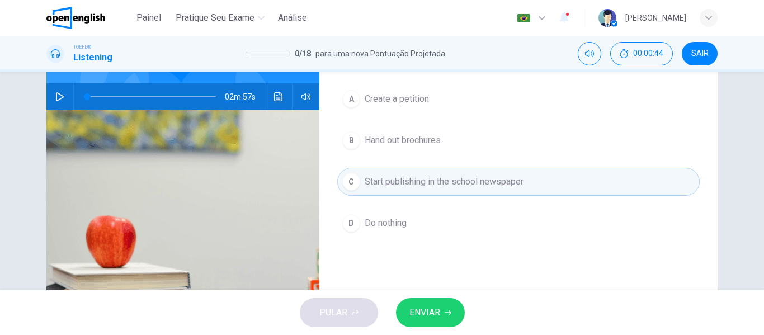
click at [348, 90] on div "A" at bounding box center [351, 99] width 18 height 18
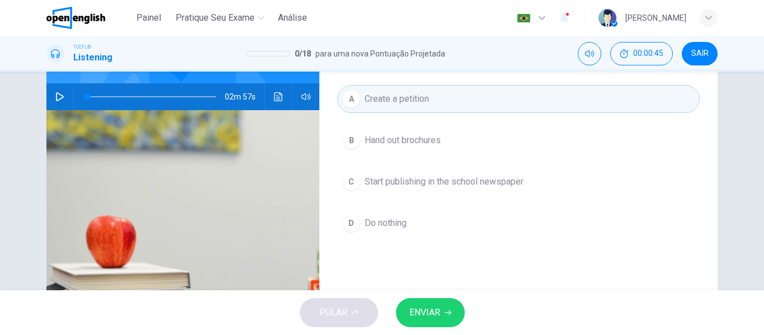
click at [416, 287] on div "Pergunta 1 What does the dean suggest that the student do to help his proposal …" at bounding box center [518, 176] width 398 height 389
click at [423, 312] on span "ENVIAR" at bounding box center [424, 313] width 31 height 16
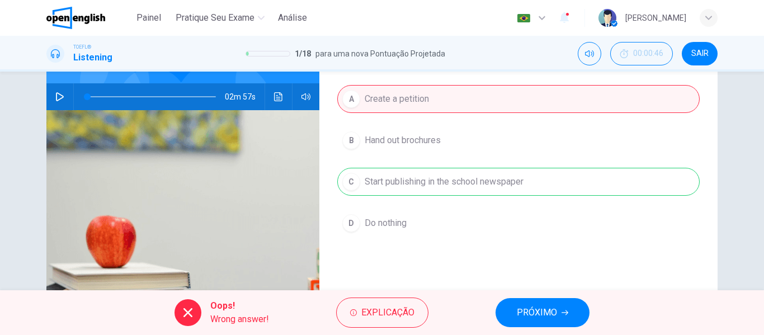
click at [506, 318] on button "PRÓXIMO" at bounding box center [543, 312] width 94 height 29
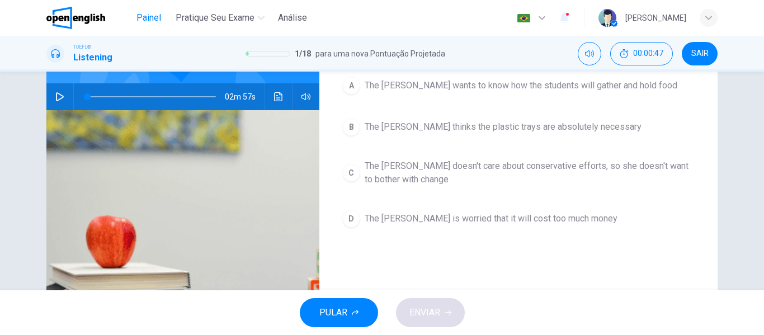
click at [151, 15] on span "Painel" at bounding box center [148, 17] width 25 height 13
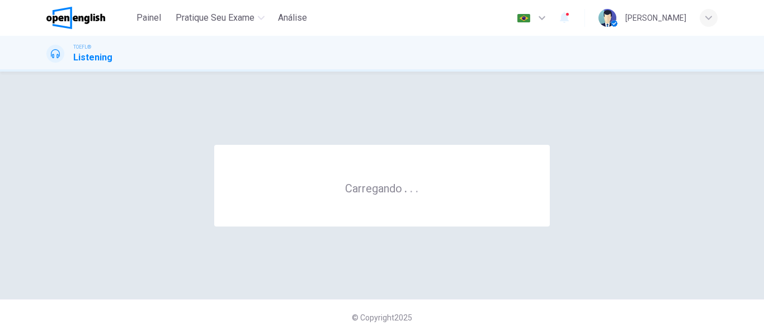
scroll to position [0, 0]
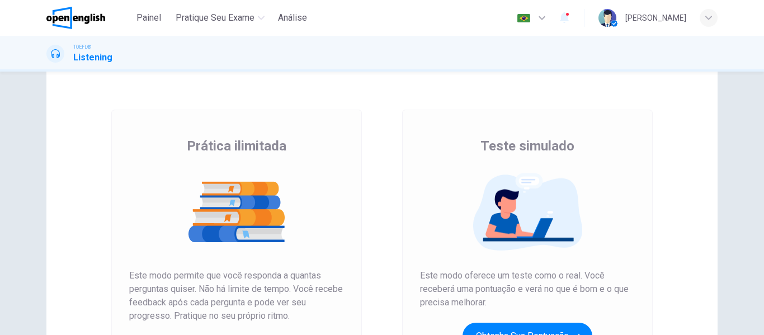
scroll to position [56, 0]
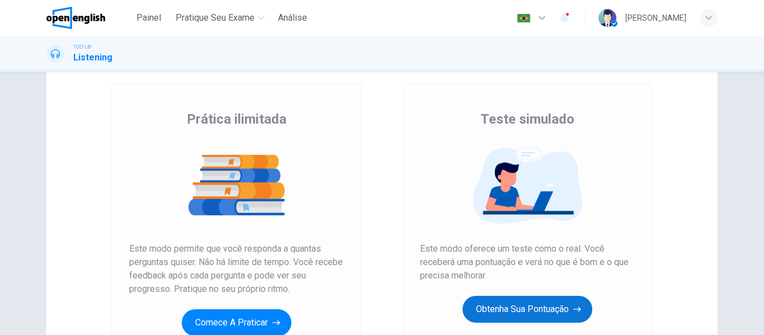
click at [553, 305] on button "Obtenha sua pontuação" at bounding box center [528, 309] width 130 height 27
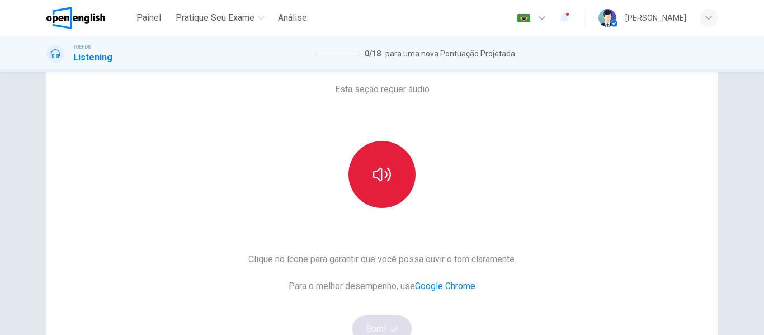
click at [385, 203] on button "button" at bounding box center [381, 174] width 67 height 67
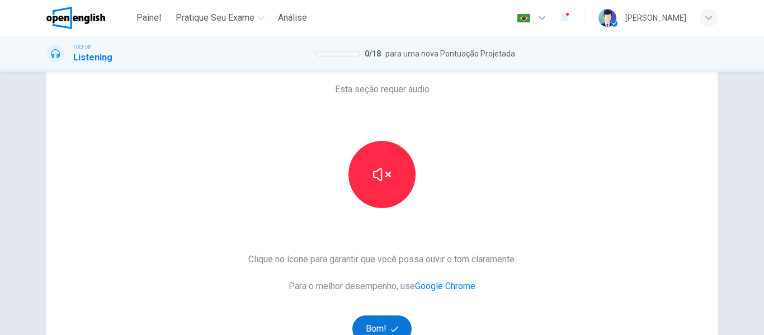
click at [384, 319] on button "Bom!" at bounding box center [382, 328] width 60 height 27
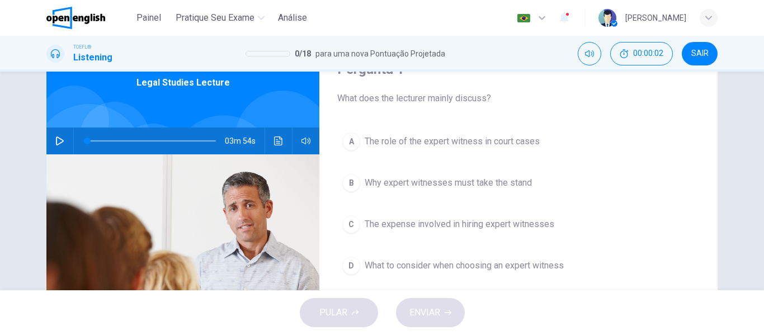
click at [184, 150] on div at bounding box center [149, 141] width 151 height 27
click at [278, 142] on icon "Clique para ver a transcrição do áudio" at bounding box center [278, 140] width 9 height 9
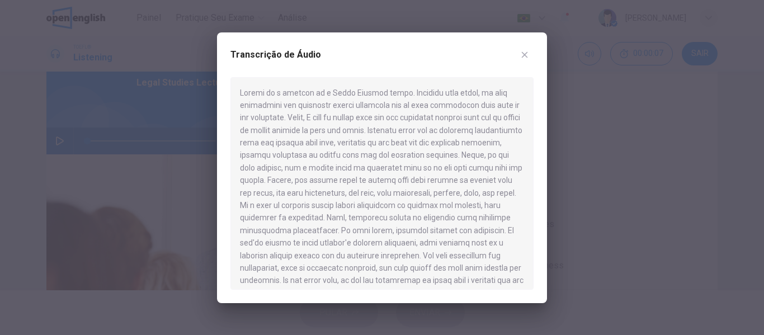
click at [543, 51] on div "Transcrição de Áudio" at bounding box center [382, 167] width 330 height 271
click at [522, 53] on icon "button" at bounding box center [524, 54] width 9 height 9
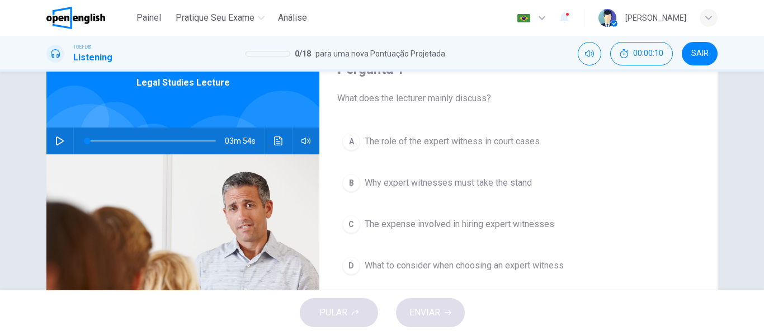
click at [274, 140] on icon "Clique para ver a transcrição do áudio" at bounding box center [278, 140] width 9 height 9
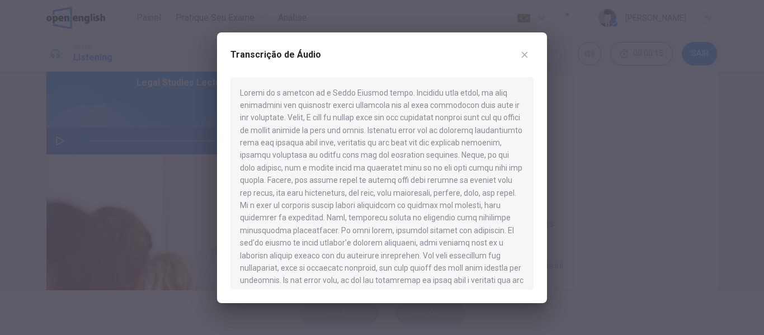
click at [529, 52] on icon "button" at bounding box center [524, 54] width 9 height 9
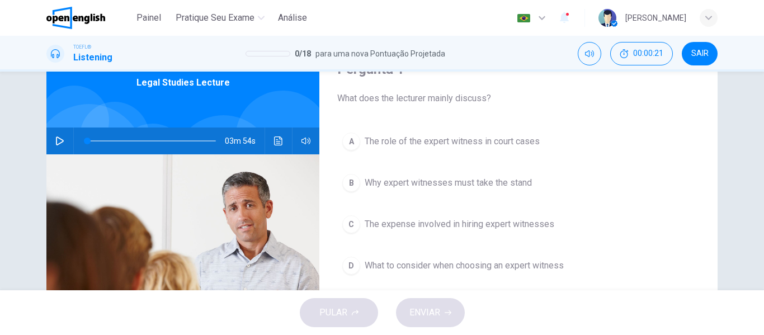
click at [342, 227] on div "C" at bounding box center [351, 224] width 18 height 18
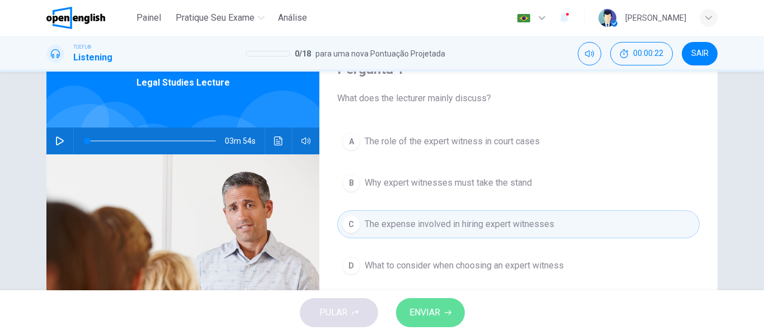
click at [428, 306] on span "ENVIAR" at bounding box center [424, 313] width 31 height 16
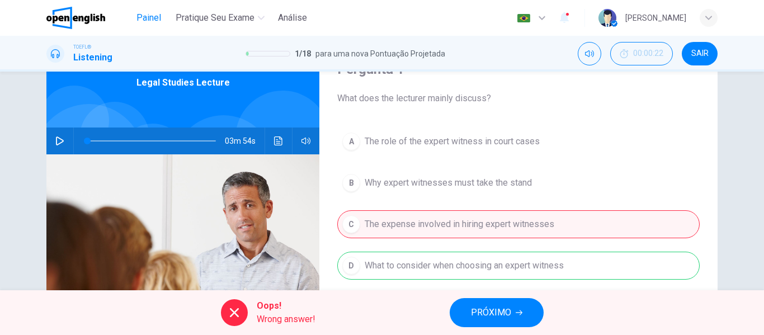
click at [138, 15] on span "Painel" at bounding box center [148, 17] width 25 height 13
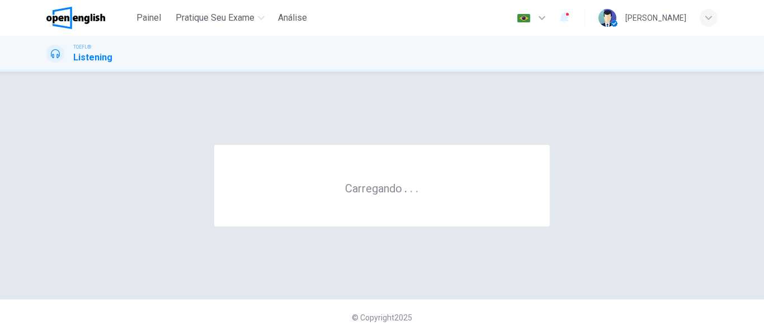
scroll to position [0, 0]
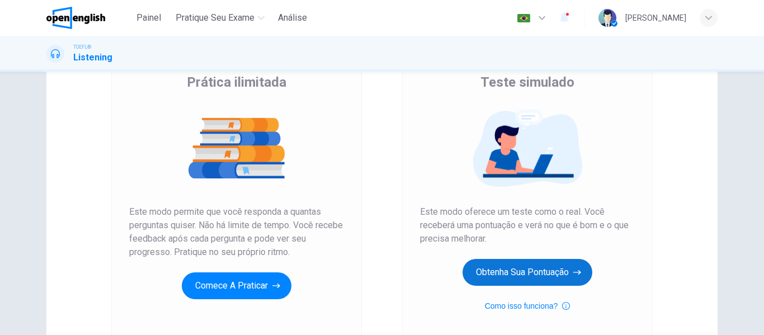
scroll to position [112, 0]
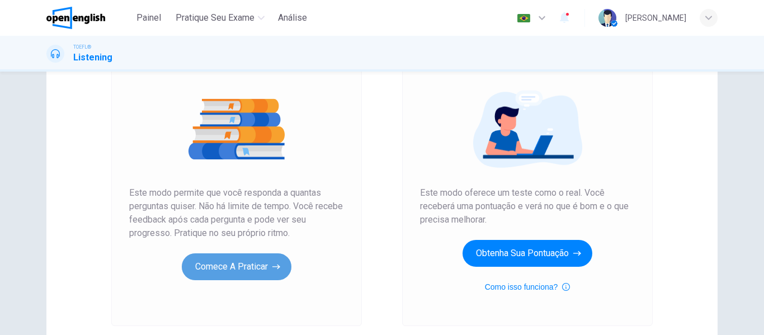
click at [252, 267] on button "Comece a praticar" at bounding box center [237, 266] width 110 height 27
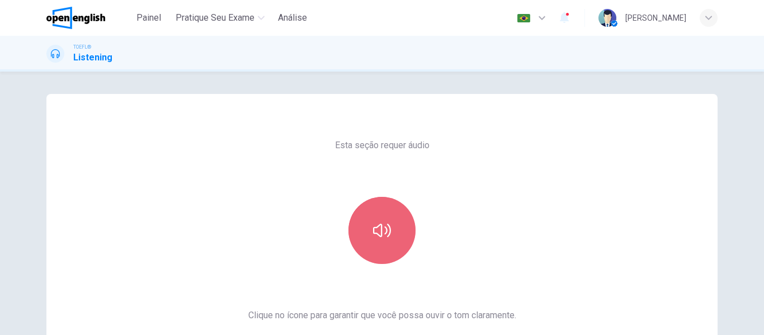
click at [373, 239] on icon "button" at bounding box center [382, 230] width 18 height 18
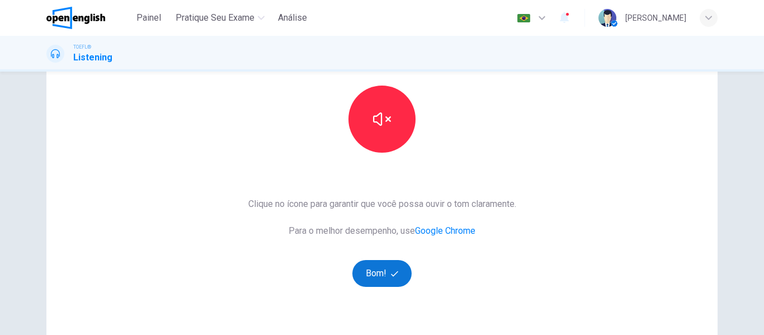
scroll to position [112, 0]
click at [380, 265] on button "Bom!" at bounding box center [382, 273] width 60 height 27
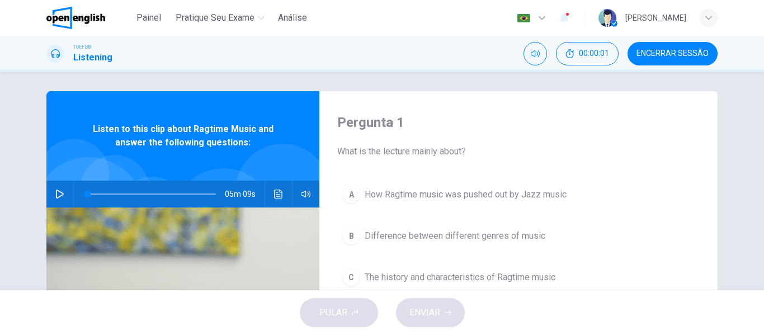
scroll to position [0, 0]
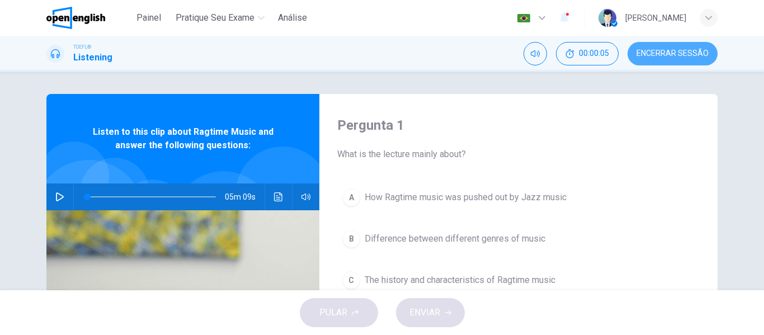
click at [655, 59] on button "Encerrar Sessão" at bounding box center [673, 53] width 90 height 23
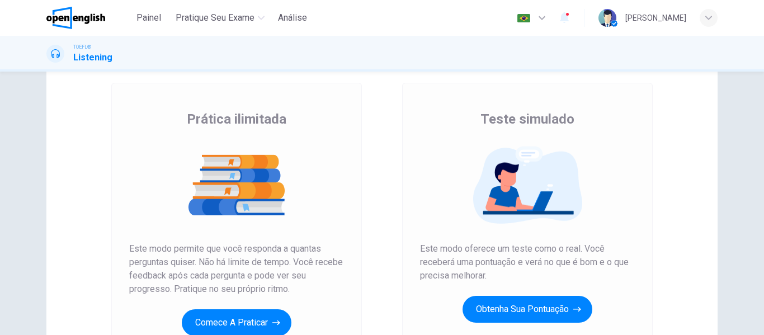
scroll to position [206, 0]
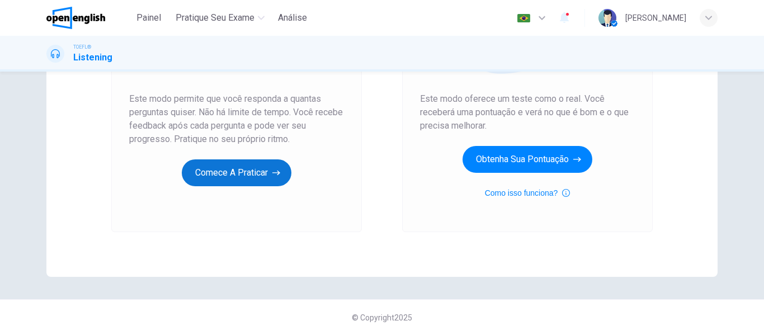
click at [244, 180] on button "Comece a praticar" at bounding box center [237, 172] width 110 height 27
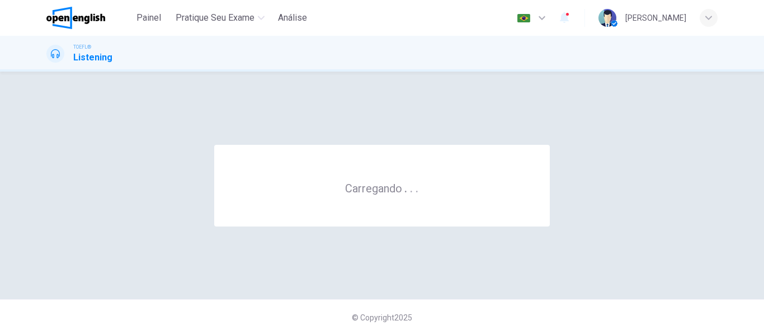
scroll to position [0, 0]
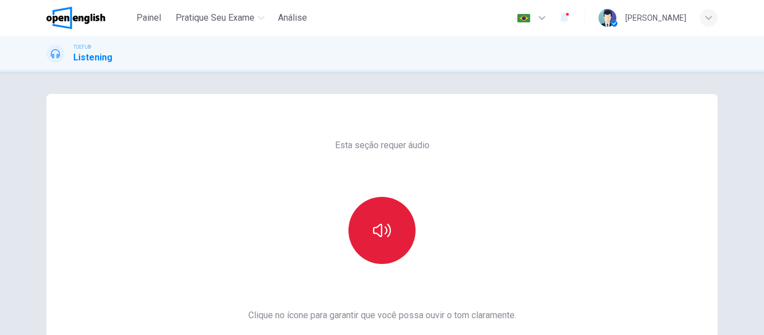
click at [388, 246] on button "button" at bounding box center [381, 230] width 67 height 67
click at [125, 6] on div "Painel Pratique seu exame Análise Português ** ​ [PERSON_NAME]" at bounding box center [381, 18] width 671 height 36
click at [158, 30] on div "Painel Pratique seu exame Análise Português ** ​ [PERSON_NAME]" at bounding box center [381, 18] width 671 height 36
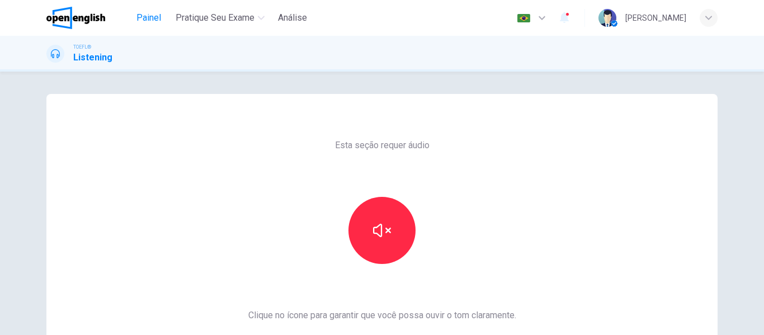
click at [159, 16] on span "Painel" at bounding box center [148, 17] width 25 height 13
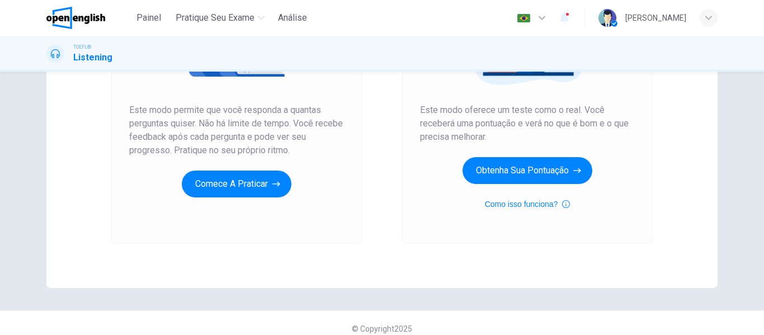
scroll to position [206, 0]
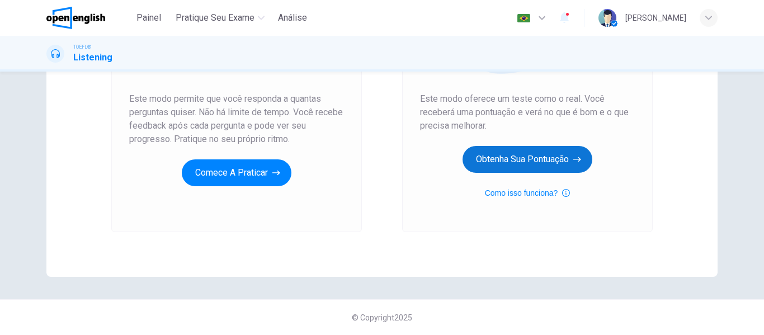
click at [489, 147] on button "Obtenha sua pontuação" at bounding box center [528, 159] width 130 height 27
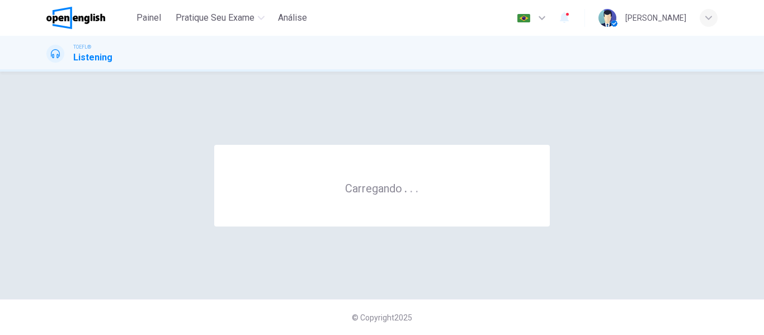
scroll to position [0, 0]
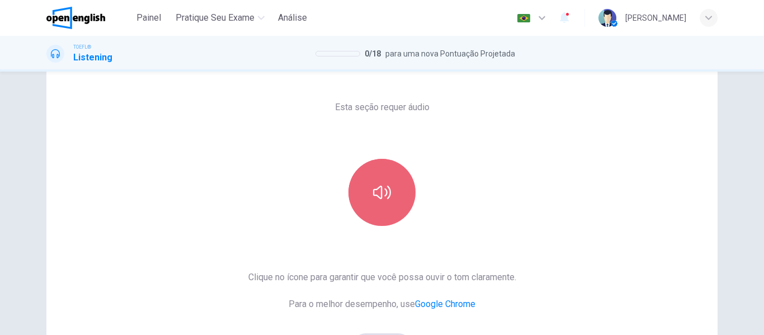
click at [381, 181] on button "button" at bounding box center [381, 192] width 67 height 67
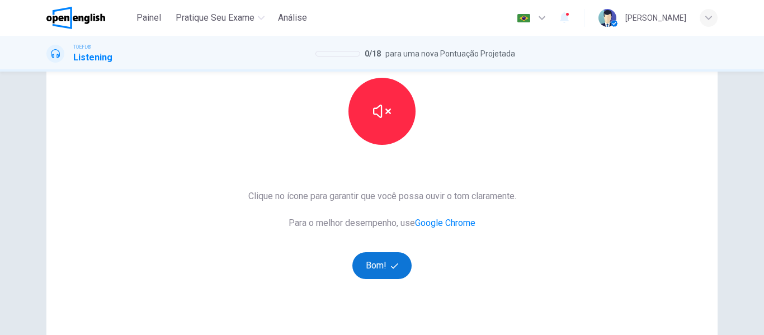
scroll to position [206, 0]
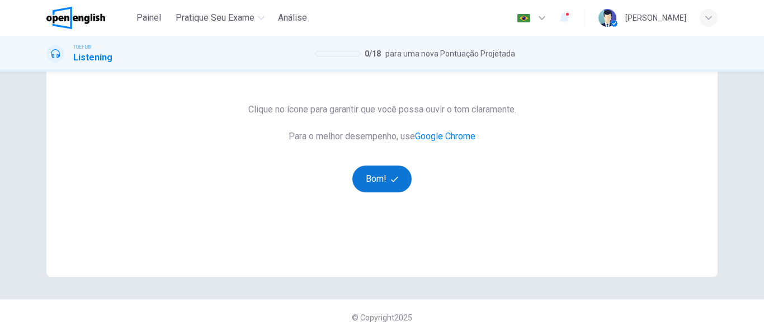
click at [383, 166] on button "Bom!" at bounding box center [382, 179] width 60 height 27
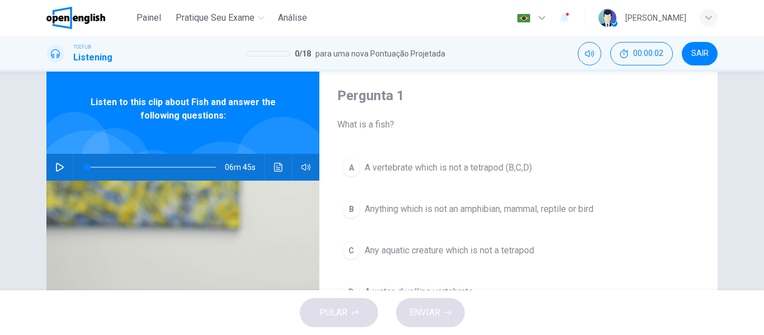
scroll to position [56, 0]
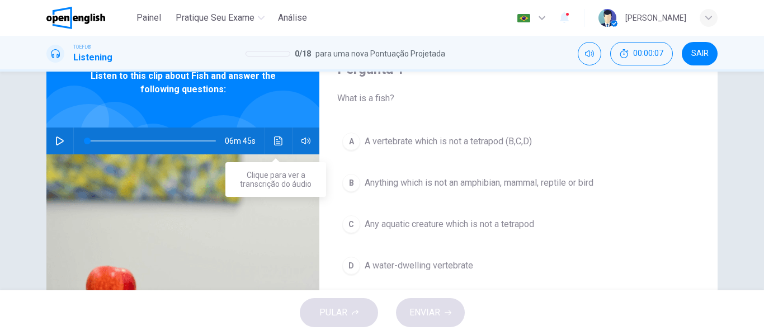
click at [270, 140] on button "Clique para ver a transcrição do áudio" at bounding box center [279, 141] width 18 height 27
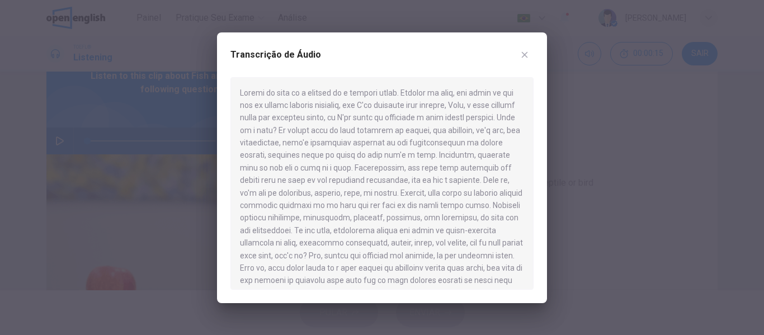
click at [527, 62] on button "button" at bounding box center [525, 55] width 18 height 18
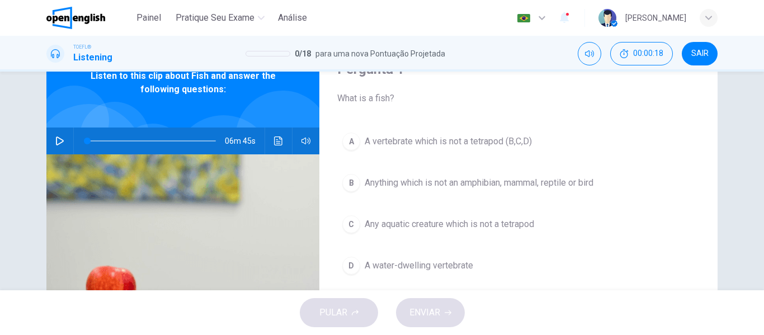
click at [361, 259] on button "D A water-dwelling vertebrate" at bounding box center [518, 266] width 362 height 28
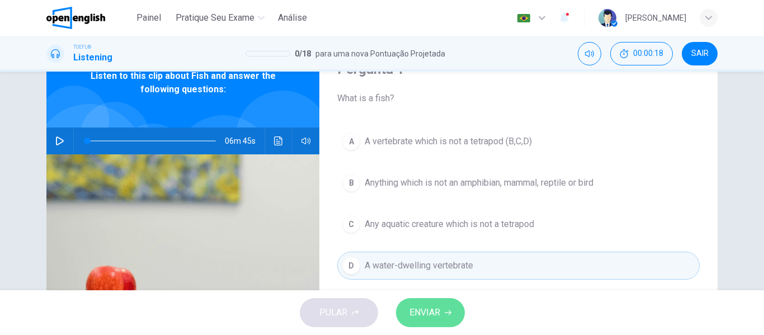
click at [454, 318] on button "ENVIAR" at bounding box center [430, 312] width 69 height 29
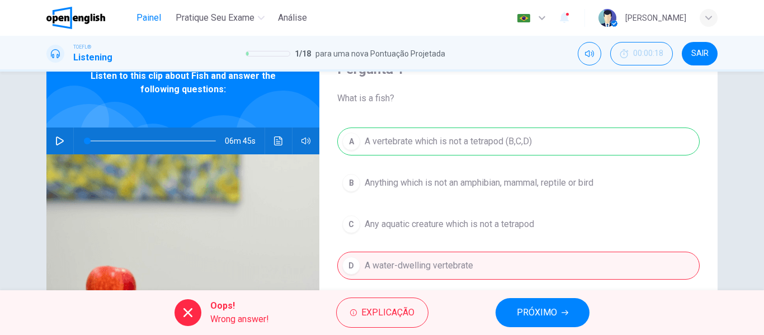
click at [131, 22] on button "Painel" at bounding box center [149, 18] width 36 height 20
click at [563, 315] on icon "button" at bounding box center [565, 312] width 7 height 7
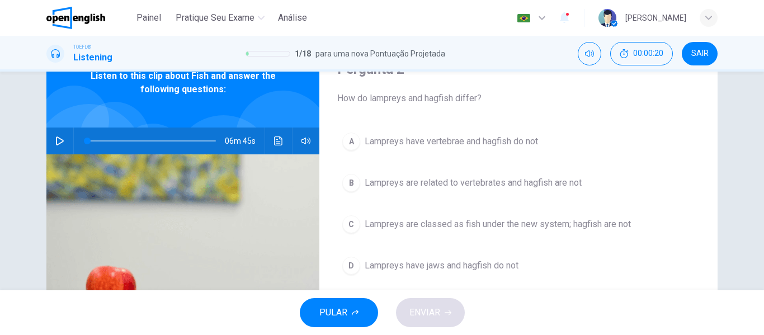
click at [371, 192] on button "B Lampreys are related to vertebrates and hagfish are not" at bounding box center [518, 183] width 362 height 28
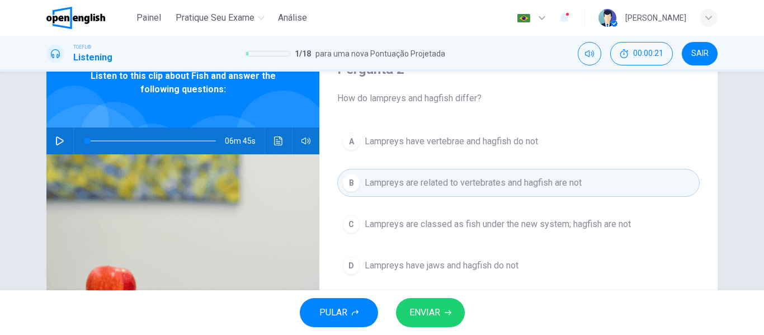
click at [477, 331] on div "PULAR ENVIAR" at bounding box center [382, 312] width 764 height 45
click at [468, 312] on div "PULAR ENVIAR" at bounding box center [382, 312] width 764 height 45
click at [459, 319] on button "ENVIAR" at bounding box center [430, 312] width 69 height 29
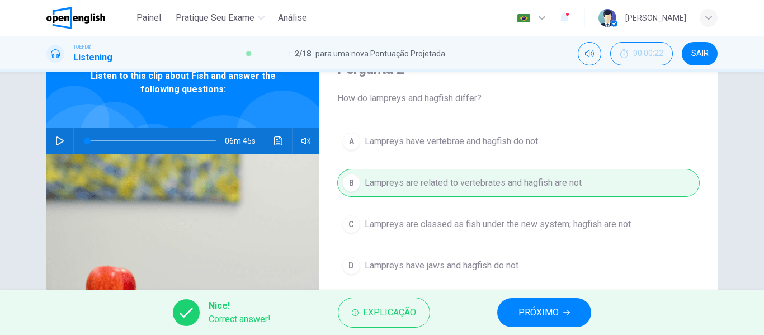
click at [511, 294] on div "Nice! Correct answer! Explicação PRÓXIMO" at bounding box center [382, 312] width 764 height 45
click at [521, 307] on span "PRÓXIMO" at bounding box center [539, 313] width 40 height 16
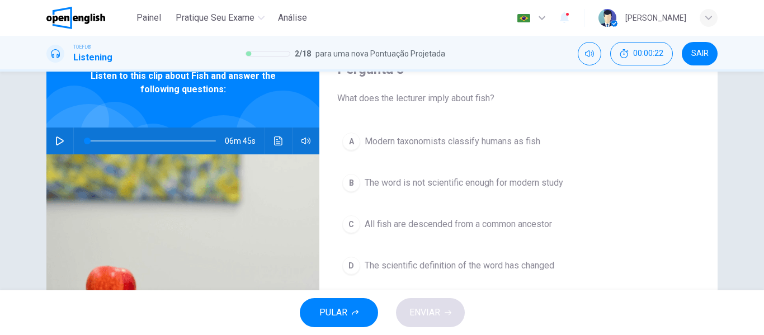
click at [338, 183] on button "B The word is not scientific enough for modern study" at bounding box center [518, 183] width 362 height 28
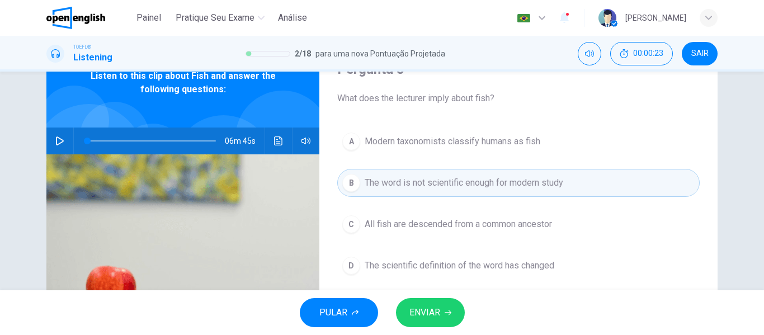
click at [383, 227] on span "All fish are descended from a common ancestor" at bounding box center [458, 224] width 187 height 13
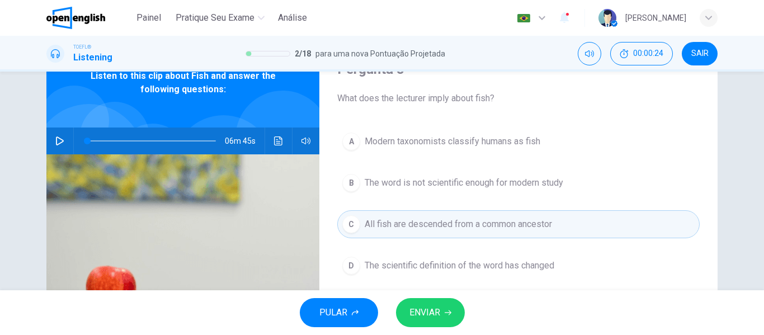
click at [422, 301] on button "ENVIAR" at bounding box center [430, 312] width 69 height 29
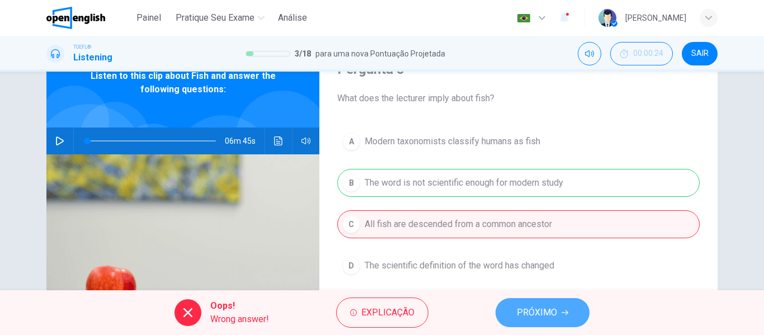
click at [543, 303] on button "PRÓXIMO" at bounding box center [543, 312] width 94 height 29
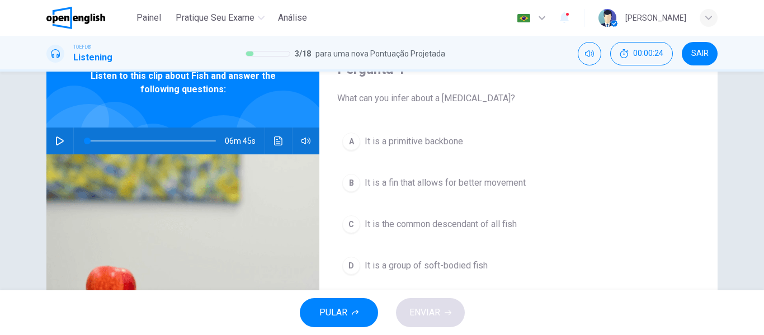
click at [460, 222] on span "It is the common descendant of all fish" at bounding box center [441, 224] width 152 height 13
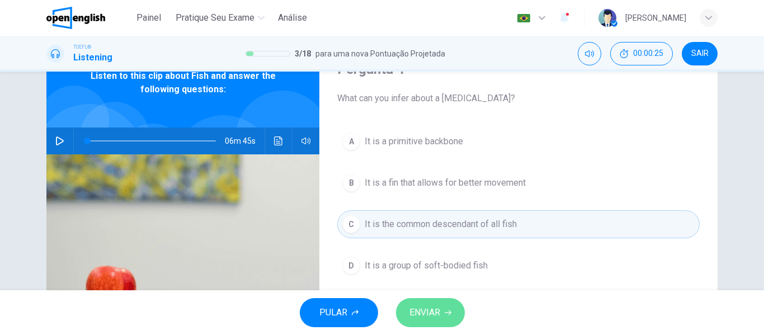
click at [439, 305] on span "ENVIAR" at bounding box center [424, 313] width 31 height 16
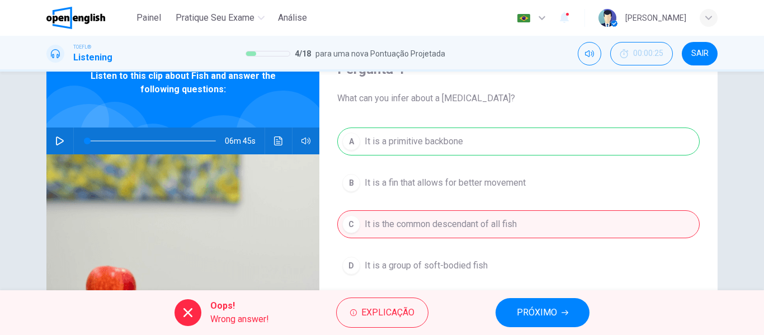
click at [527, 300] on button "PRÓXIMO" at bounding box center [543, 312] width 94 height 29
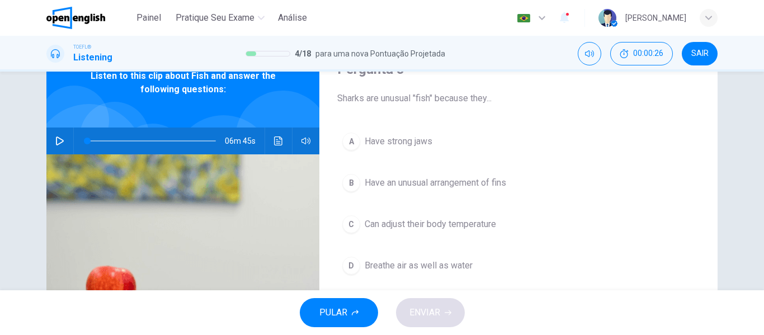
drag, startPoint x: 425, startPoint y: 234, endPoint x: 431, endPoint y: 247, distance: 15.0
click at [423, 232] on button "C Can adjust their body temperature" at bounding box center [518, 224] width 362 height 28
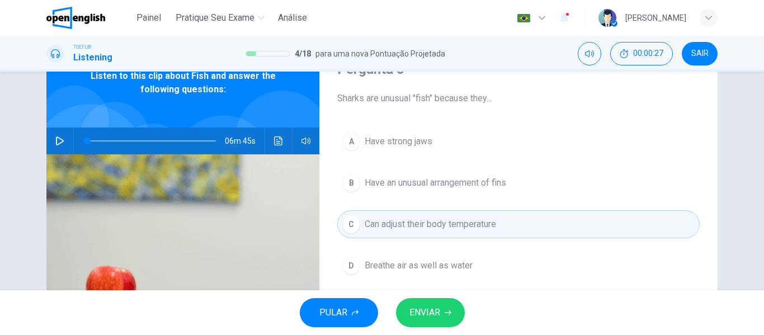
click at [445, 296] on div "PULAR ENVIAR" at bounding box center [382, 312] width 764 height 45
click at [448, 310] on icon "button" at bounding box center [448, 312] width 7 height 7
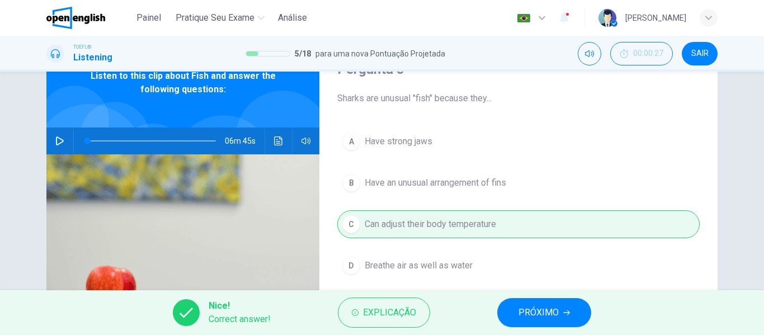
click at [531, 308] on span "PRÓXIMO" at bounding box center [539, 313] width 40 height 16
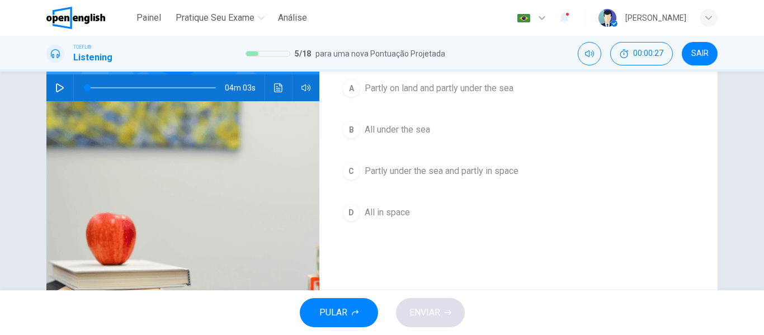
scroll to position [112, 0]
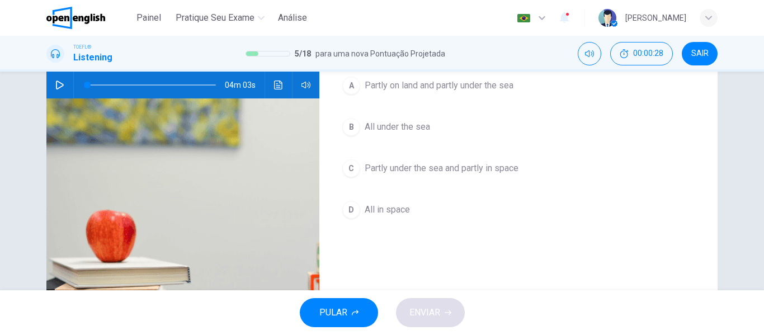
click at [405, 221] on button "D All in space" at bounding box center [518, 210] width 362 height 28
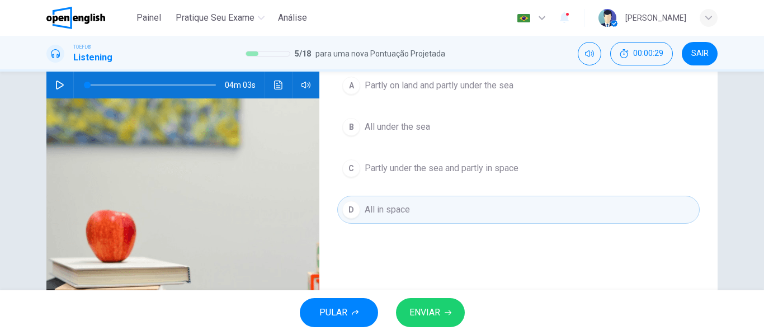
click at [416, 305] on span "ENVIAR" at bounding box center [424, 313] width 31 height 16
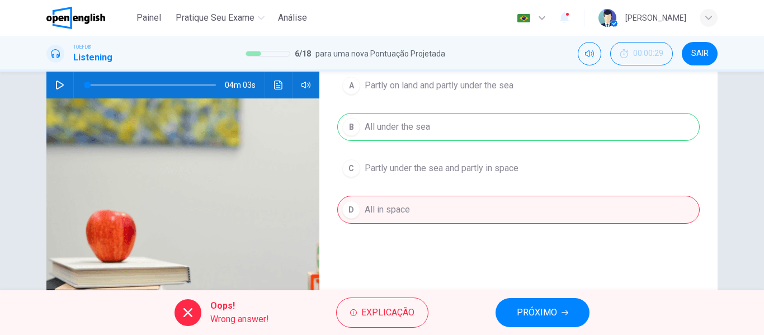
click at [536, 298] on button "PRÓXIMO" at bounding box center [543, 312] width 94 height 29
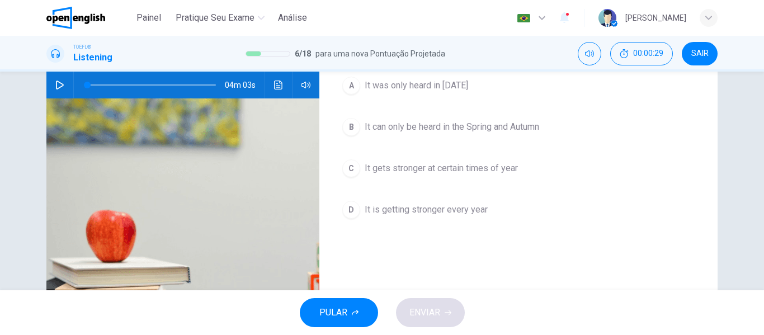
click at [446, 215] on span "It is getting stronger every year" at bounding box center [426, 209] width 123 height 13
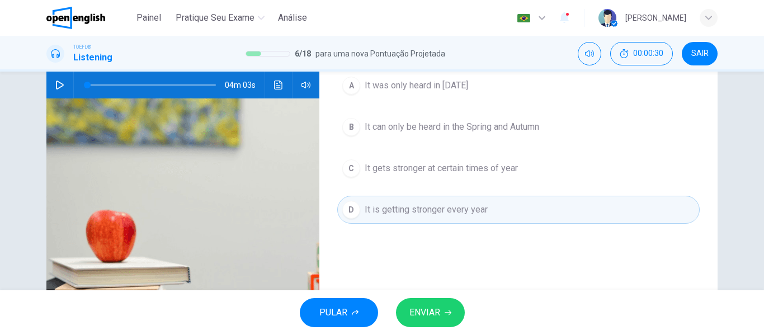
click at [450, 318] on button "ENVIAR" at bounding box center [430, 312] width 69 height 29
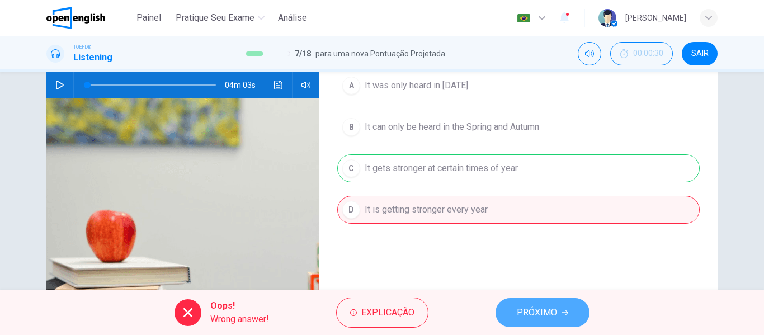
click at [509, 307] on button "PRÓXIMO" at bounding box center [543, 312] width 94 height 29
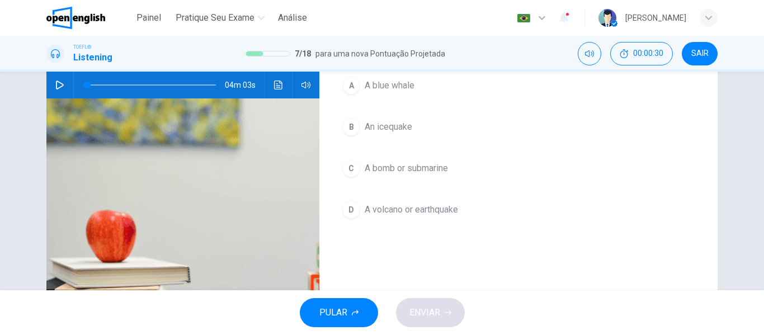
click at [412, 205] on span "A volcano or earthquake" at bounding box center [411, 209] width 93 height 13
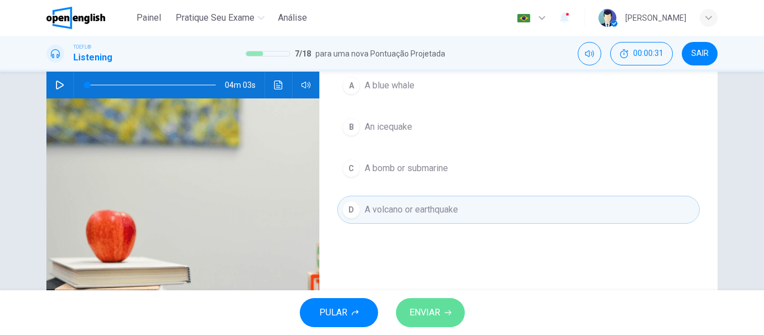
click at [449, 316] on button "ENVIAR" at bounding box center [430, 312] width 69 height 29
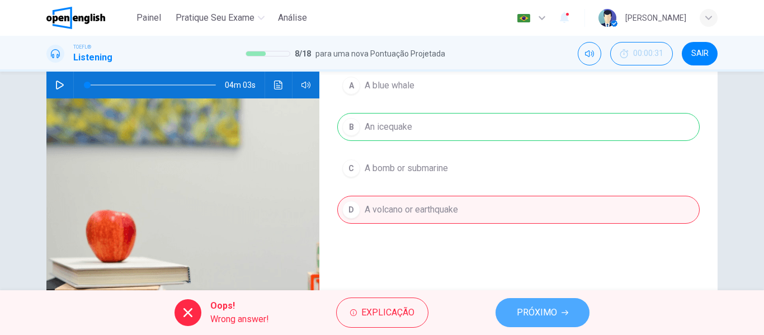
click at [508, 306] on button "PRÓXIMO" at bounding box center [543, 312] width 94 height 29
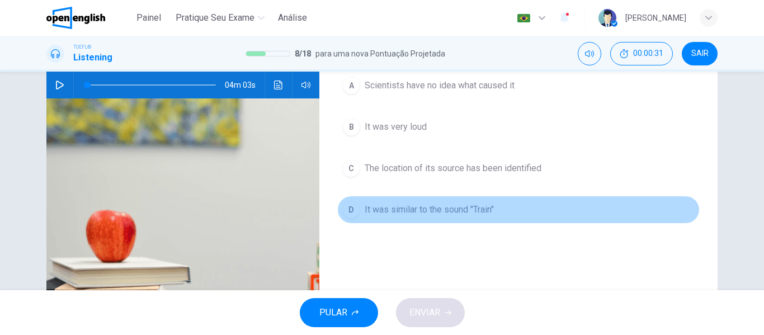
click at [428, 213] on span "It was similar to the sound "Train"" at bounding box center [429, 209] width 129 height 13
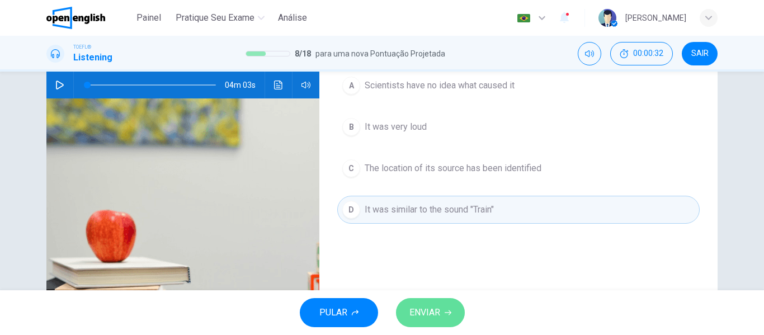
click at [441, 327] on button "ENVIAR" at bounding box center [430, 312] width 69 height 29
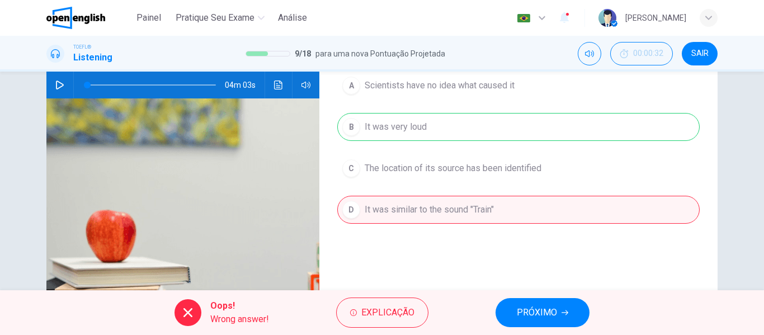
click at [488, 300] on div "Oops! Wrong answer! Explicação PRÓXIMO" at bounding box center [382, 312] width 764 height 45
click at [539, 307] on span "PRÓXIMO" at bounding box center [537, 313] width 40 height 16
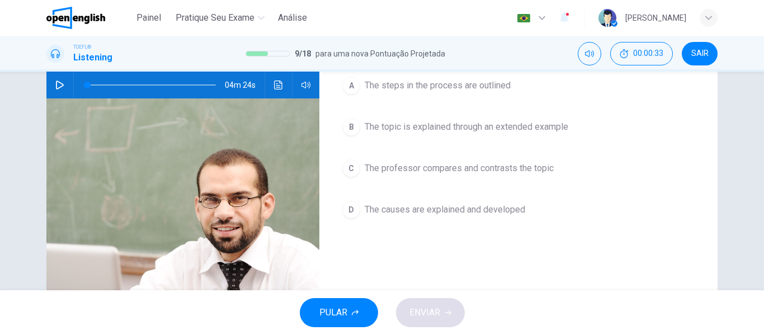
click at [417, 212] on span "The causes are explained and developed" at bounding box center [445, 209] width 161 height 13
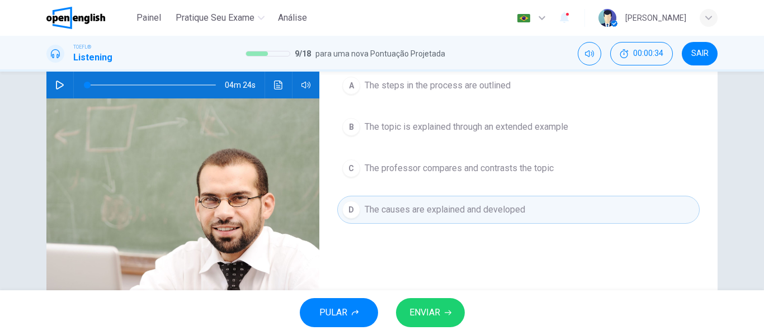
click at [442, 309] on button "ENVIAR" at bounding box center [430, 312] width 69 height 29
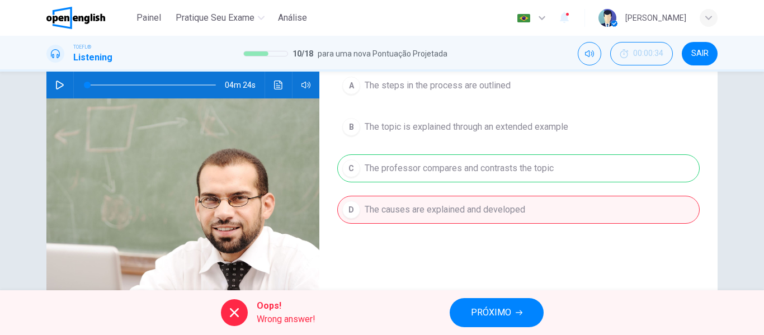
click at [140, 2] on div "Painel Pratique seu exame Análise Português ** ​ Gabriel G." at bounding box center [381, 18] width 671 height 36
click at [144, 12] on span "Painel" at bounding box center [148, 17] width 25 height 13
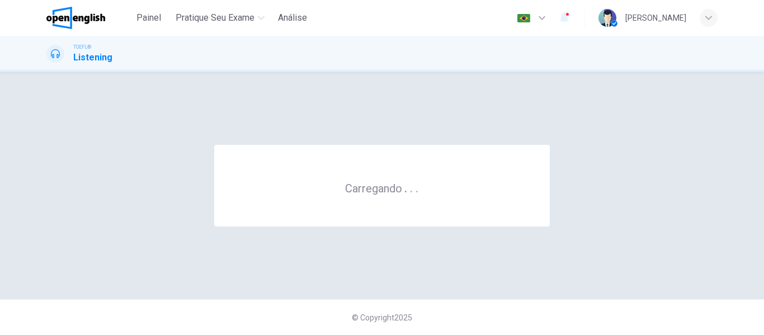
scroll to position [0, 0]
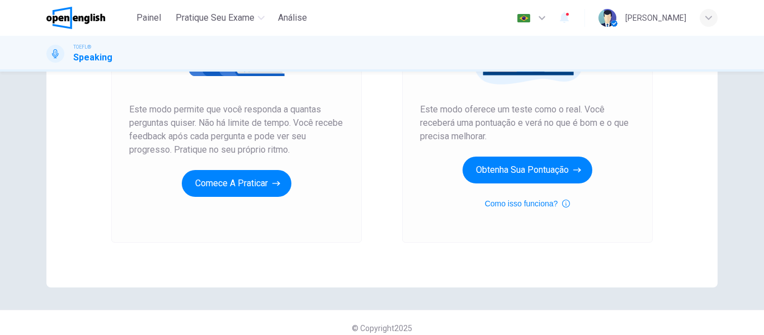
scroll to position [206, 0]
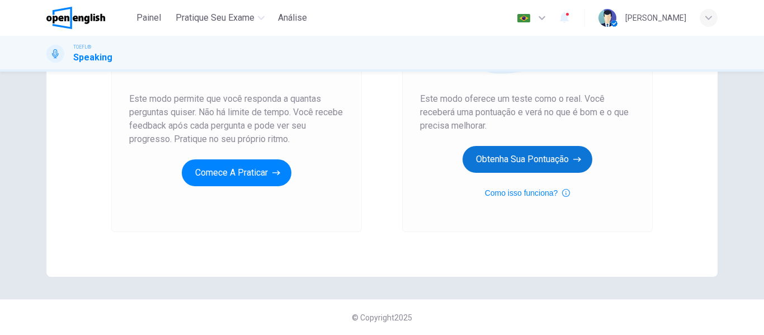
click at [502, 172] on button "Obtenha sua pontuação" at bounding box center [528, 159] width 130 height 27
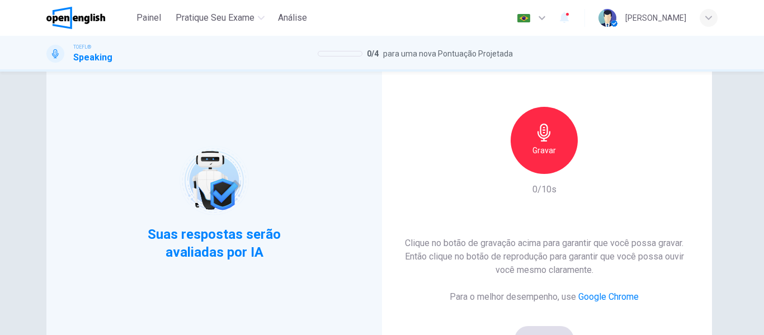
scroll to position [56, 0]
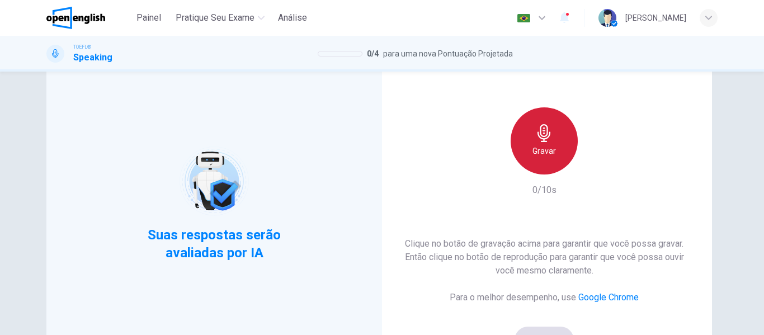
click at [559, 149] on div "Gravar" at bounding box center [544, 140] width 67 height 67
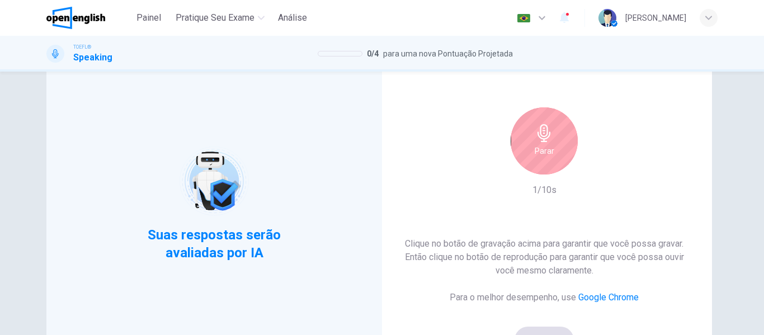
click at [544, 161] on div "Parar" at bounding box center [544, 140] width 67 height 67
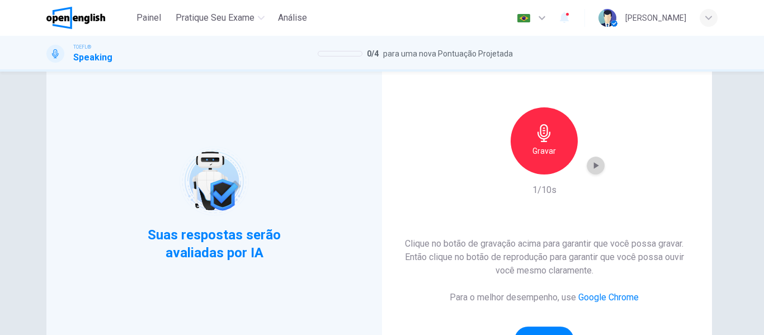
click at [595, 168] on icon "button" at bounding box center [595, 165] width 11 height 11
click at [536, 151] on h6 "Gravar" at bounding box center [543, 150] width 23 height 13
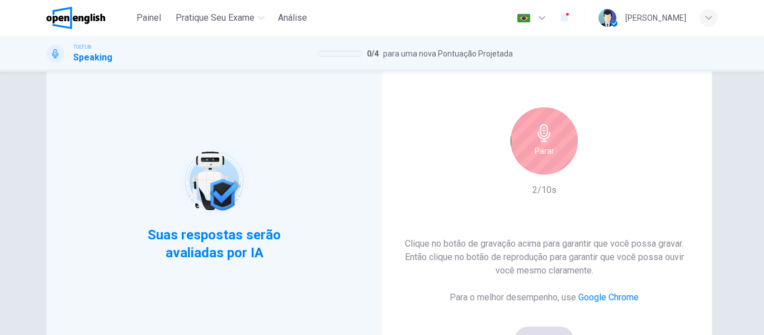
click at [563, 160] on div "Parar" at bounding box center [544, 140] width 67 height 67
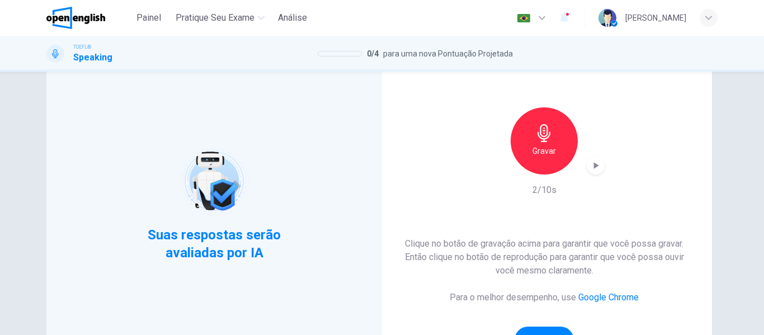
click at [583, 168] on div "Gravar" at bounding box center [544, 140] width 121 height 67
click at [583, 163] on div "Gravar" at bounding box center [544, 140] width 121 height 67
click at [597, 169] on icon "button" at bounding box center [595, 165] width 11 height 11
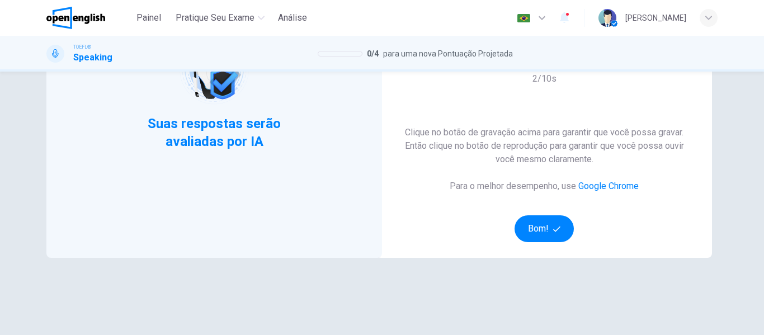
scroll to position [168, 0]
click at [551, 221] on button "Bom!" at bounding box center [545, 228] width 60 height 27
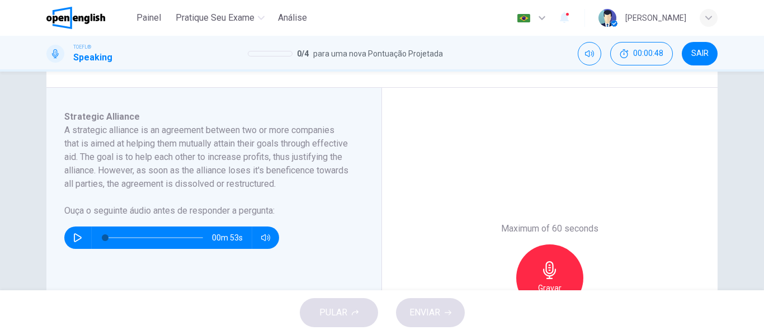
click at [550, 262] on icon "button" at bounding box center [550, 270] width 18 height 18
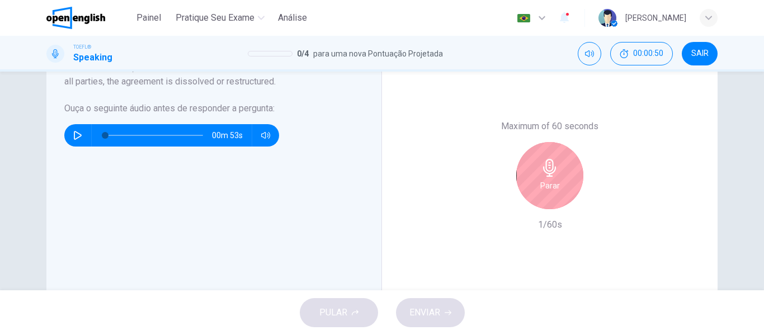
scroll to position [280, 0]
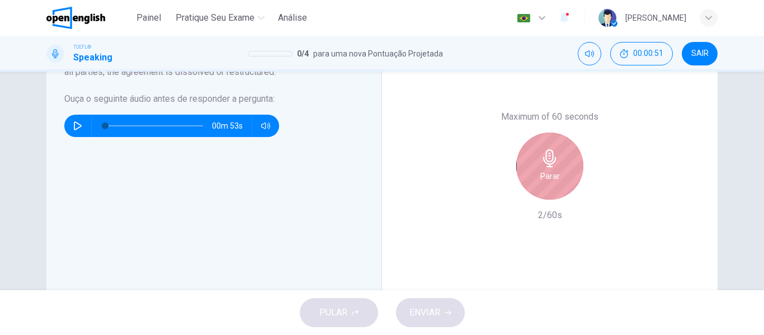
click at [549, 189] on div "Parar" at bounding box center [549, 166] width 67 height 67
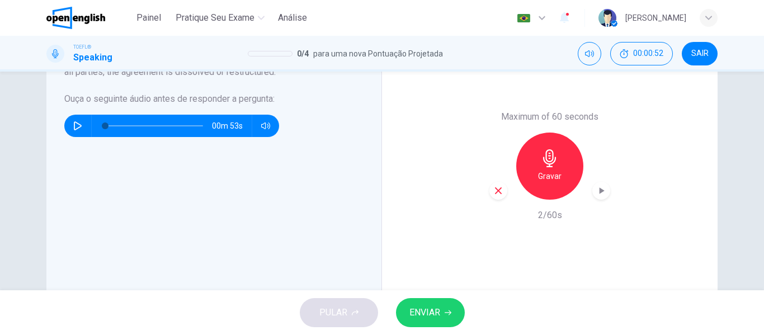
click at [499, 192] on icon "button" at bounding box center [498, 191] width 10 height 10
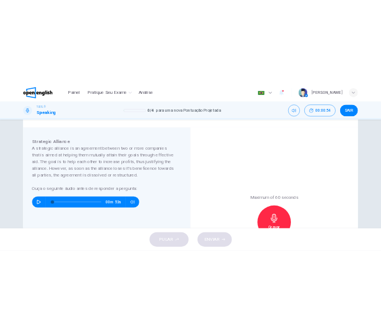
scroll to position [224, 0]
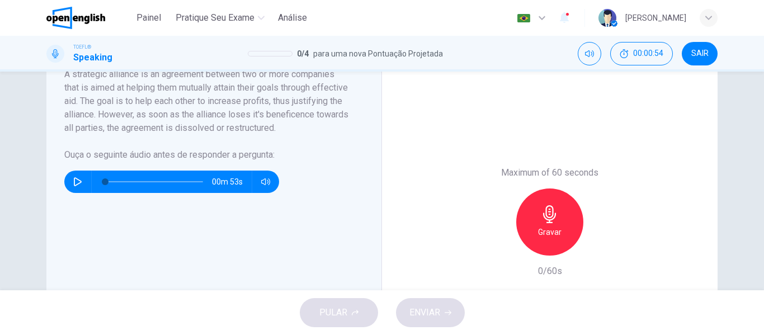
click at [531, 237] on div "Gravar" at bounding box center [549, 221] width 67 height 67
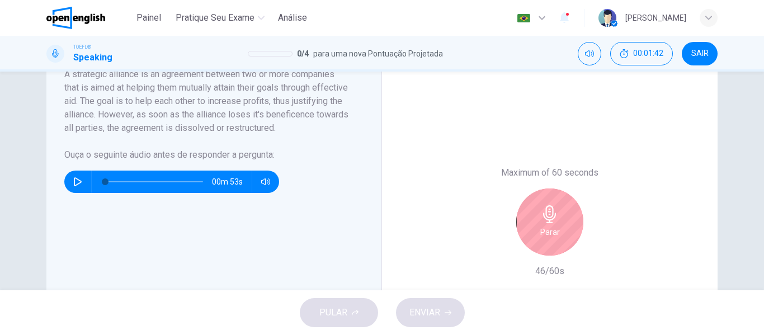
click at [563, 229] on div "Parar" at bounding box center [549, 221] width 67 height 67
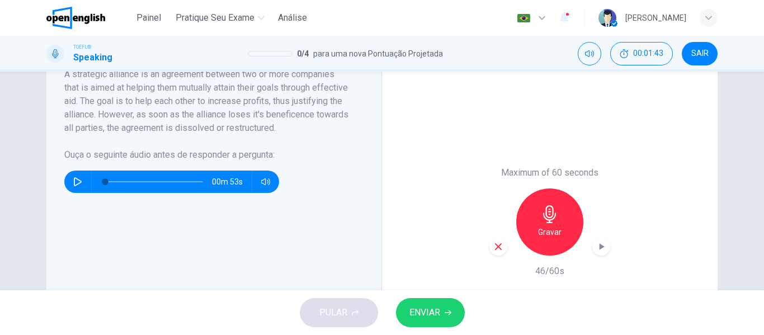
click at [426, 308] on span "ENVIAR" at bounding box center [424, 313] width 31 height 16
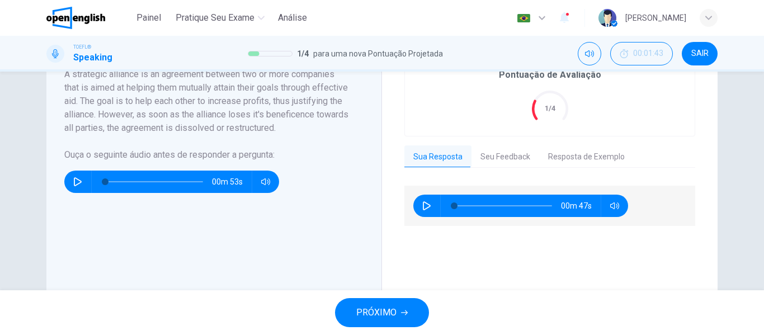
click at [573, 162] on button "Resposta de Exemplo" at bounding box center [586, 156] width 95 height 23
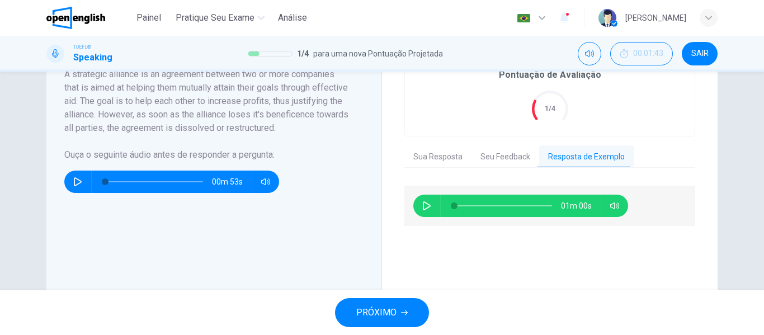
click at [422, 211] on button "button" at bounding box center [427, 206] width 18 height 22
click at [428, 205] on button "button" at bounding box center [427, 206] width 18 height 22
click at [426, 204] on icon "button" at bounding box center [426, 205] width 9 height 9
drag, startPoint x: 459, startPoint y: 206, endPoint x: 409, endPoint y: 215, distance: 50.1
click at [409, 215] on div "01m 00s" at bounding box center [549, 206] width 291 height 40
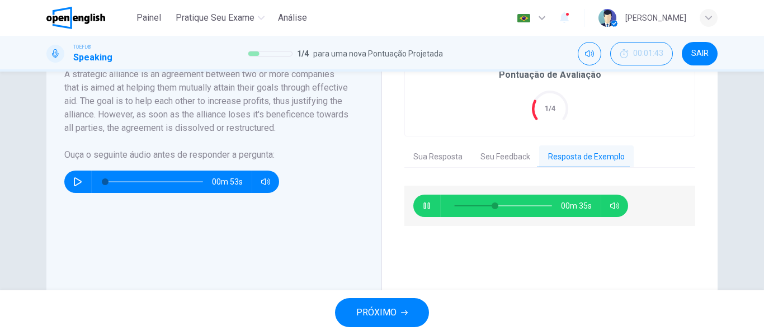
type input "**"
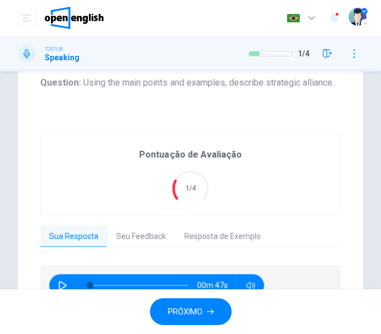
drag, startPoint x: 190, startPoint y: 238, endPoint x: 190, endPoint y: 265, distance: 27.4
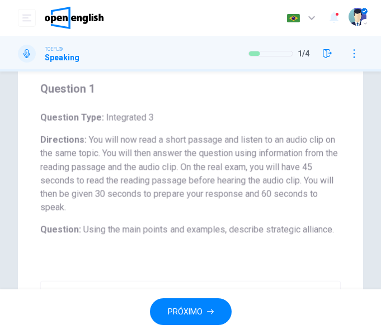
scroll to position [76, 0]
click at [205, 304] on button "PRÓXIMO" at bounding box center [191, 312] width 82 height 27
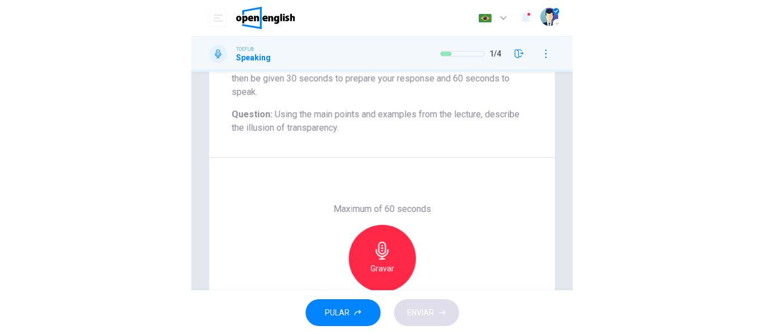
scroll to position [280, 0]
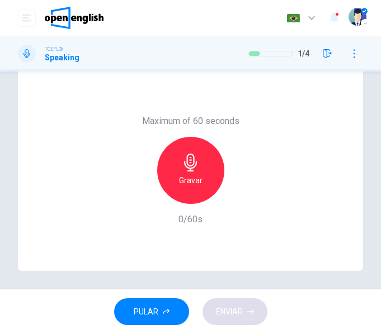
click at [183, 178] on h6 "Gravar" at bounding box center [190, 180] width 23 height 13
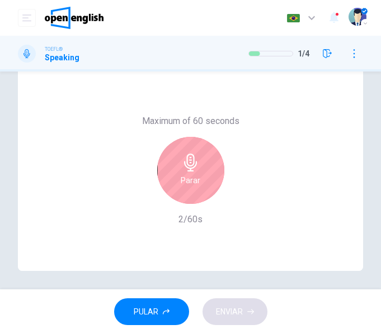
click at [175, 172] on div "Parar" at bounding box center [190, 170] width 67 height 67
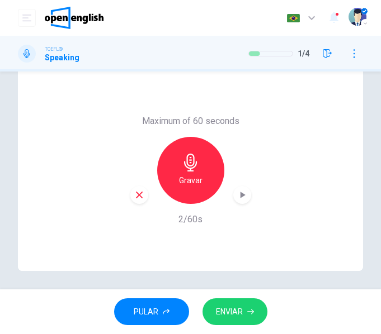
click at [134, 193] on icon "button" at bounding box center [139, 195] width 10 height 10
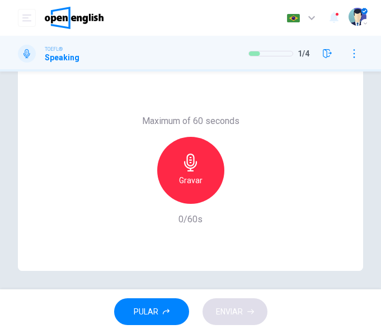
click at [181, 180] on h6 "Gravar" at bounding box center [190, 180] width 23 height 13
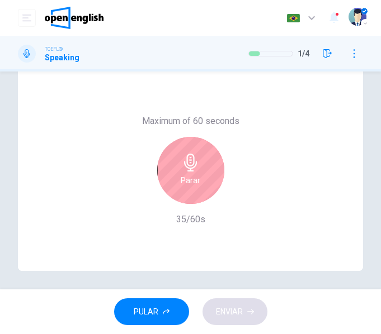
click at [191, 147] on div "Parar" at bounding box center [190, 170] width 67 height 67
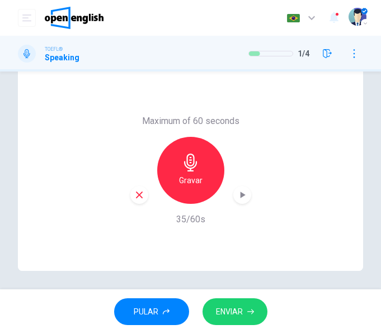
click at [236, 317] on span "ENVIAR" at bounding box center [229, 312] width 27 height 14
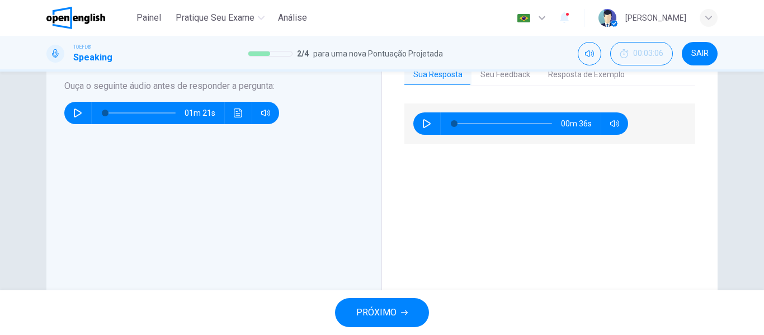
scroll to position [327, 0]
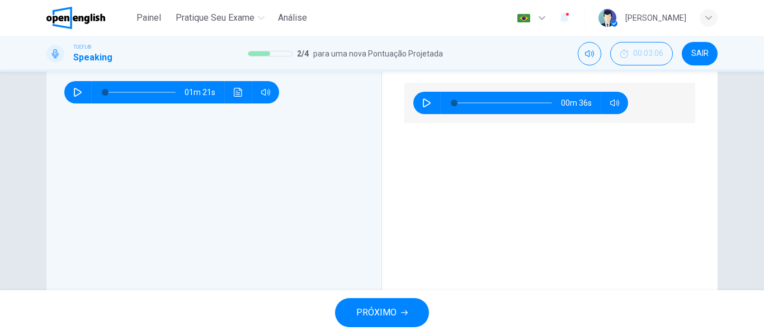
click at [416, 311] on button "PRÓXIMO" at bounding box center [382, 312] width 94 height 29
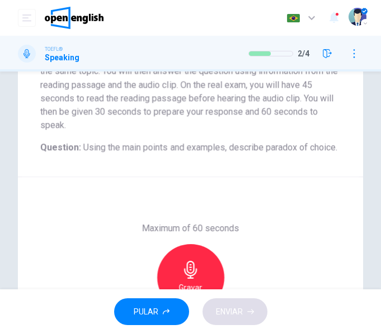
scroll to position [168, 0]
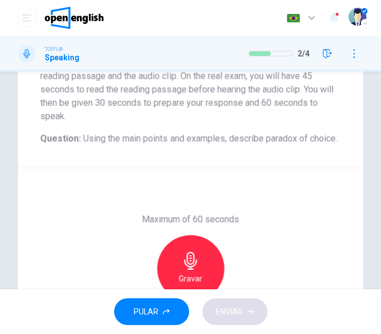
click at [216, 263] on div "Gravar" at bounding box center [190, 268] width 121 height 67
click at [213, 265] on div "Gravar" at bounding box center [190, 268] width 67 height 67
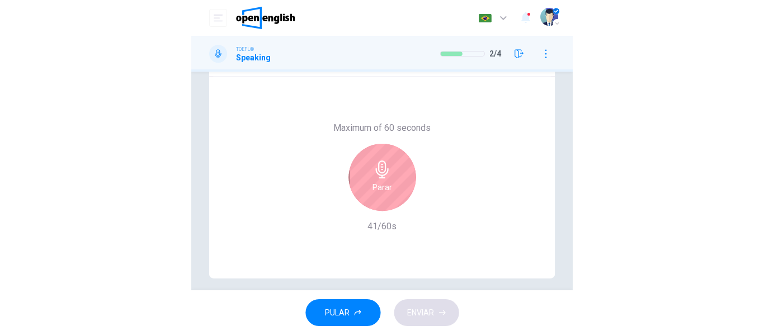
scroll to position [280, 0]
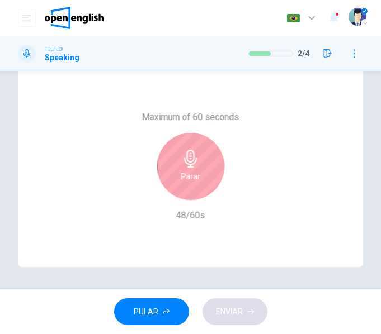
click at [188, 188] on div "Parar" at bounding box center [190, 166] width 67 height 67
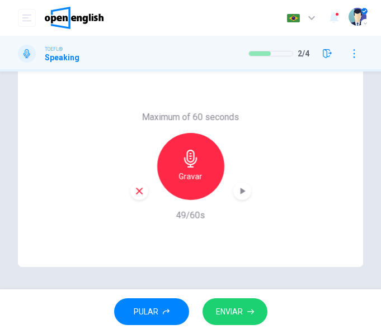
click at [239, 308] on span "ENVIAR" at bounding box center [229, 312] width 27 height 14
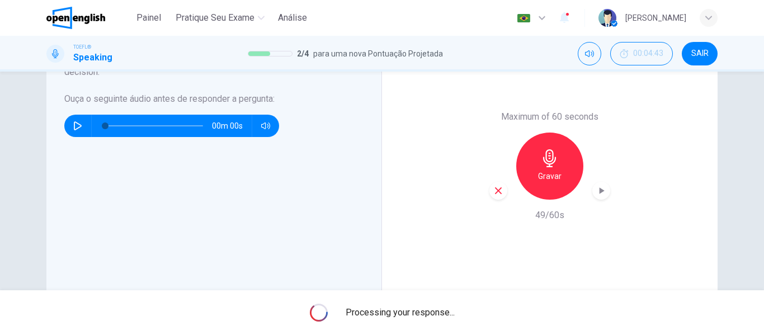
scroll to position [215, 0]
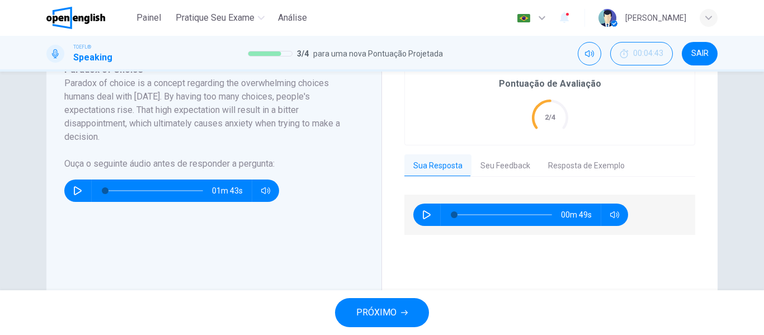
click at [406, 311] on icon "button" at bounding box center [404, 312] width 7 height 5
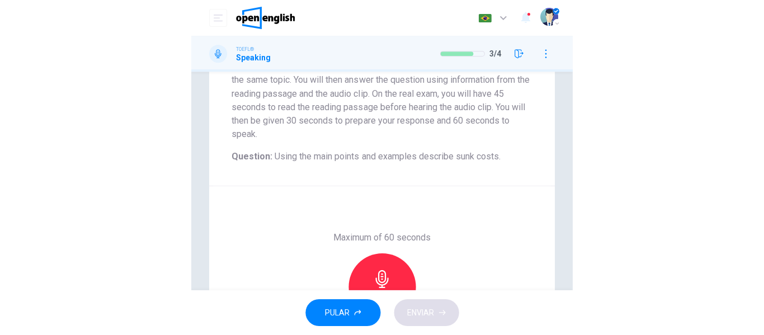
scroll to position [224, 0]
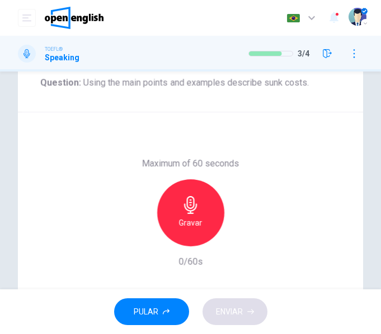
click at [184, 211] on icon "button" at bounding box center [191, 205] width 18 height 18
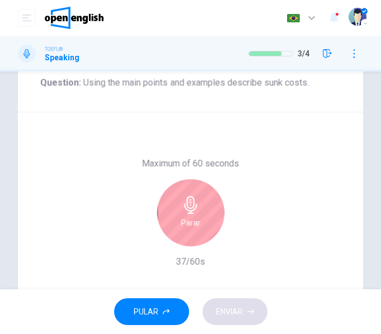
click at [207, 224] on div "Parar" at bounding box center [190, 213] width 67 height 67
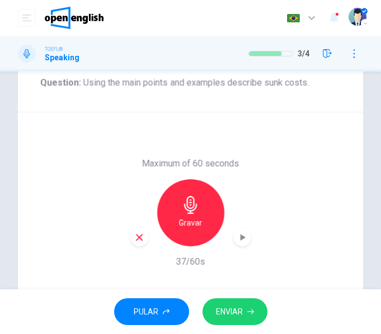
click at [225, 303] on button "ENVIAR" at bounding box center [234, 312] width 65 height 27
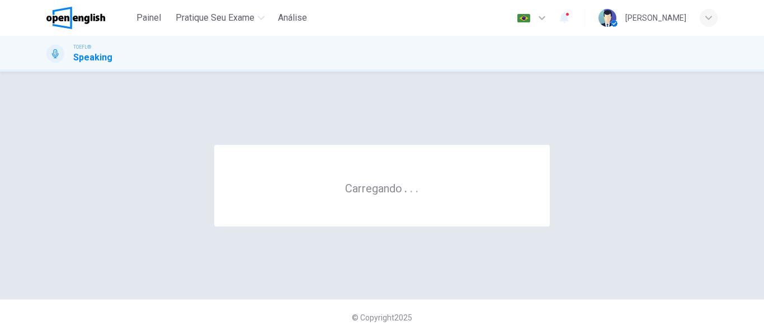
scroll to position [0, 0]
